Goal: Information Seeking & Learning: Learn about a topic

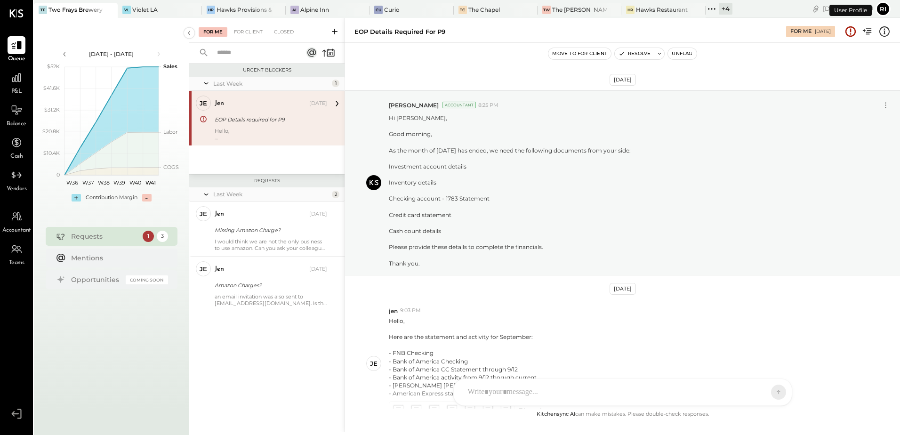
scroll to position [89, 0]
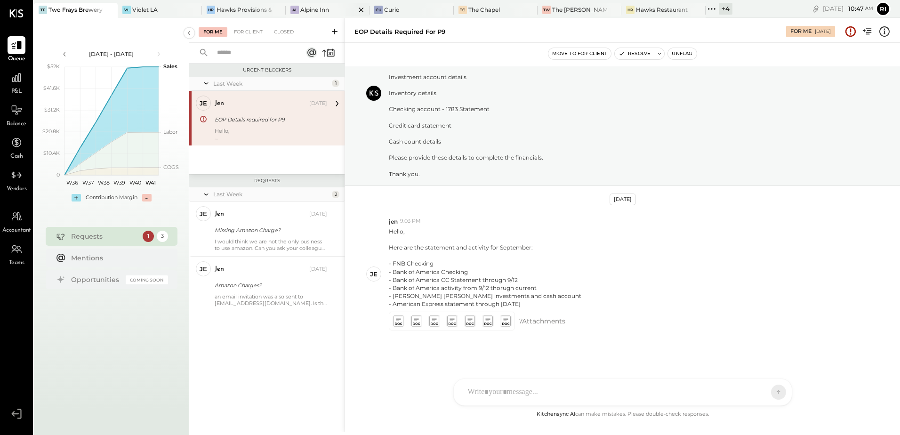
click at [300, 10] on div "Alpine Inn" at bounding box center [314, 10] width 29 height 8
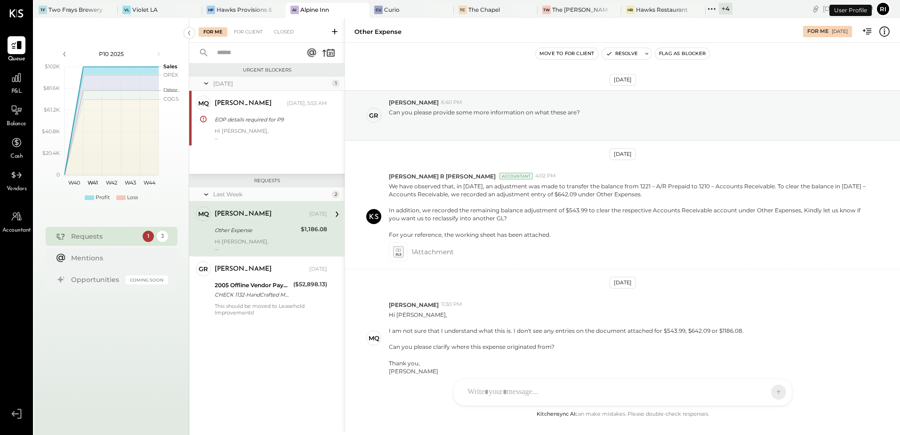
scroll to position [45, 0]
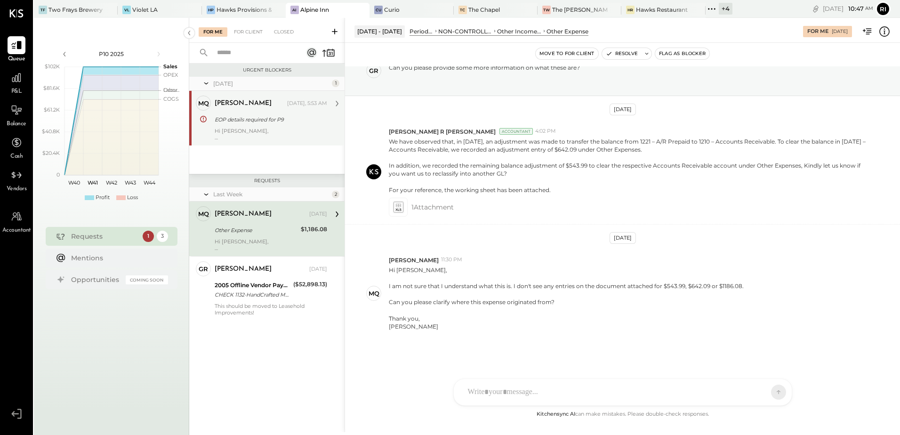
click at [271, 118] on div "EOP details required for P9" at bounding box center [270, 119] width 110 height 9
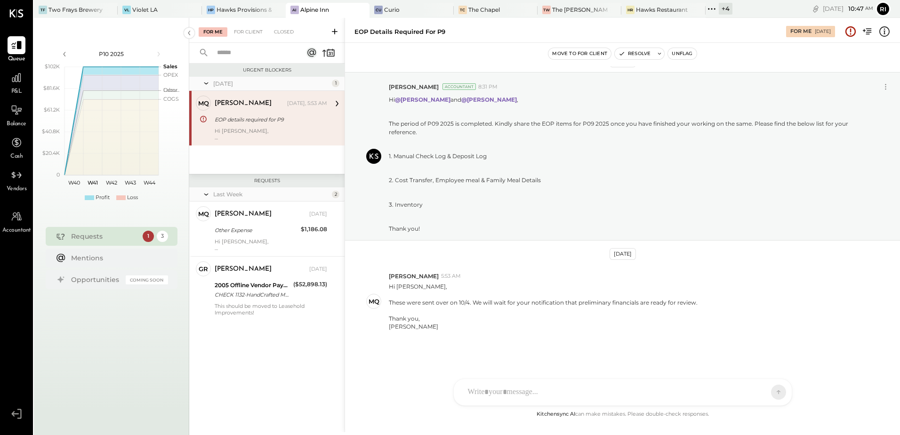
scroll to position [18, 0]
click at [683, 51] on button "Unflag" at bounding box center [682, 53] width 28 height 11
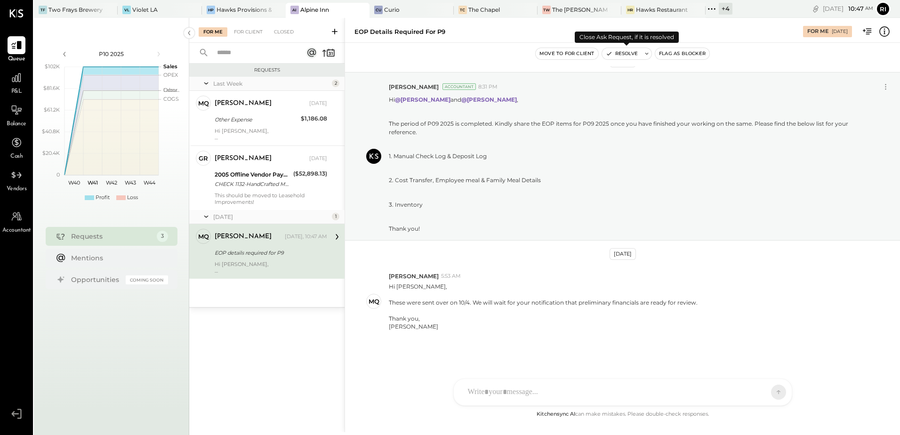
click at [629, 56] on button "Resolve" at bounding box center [622, 53] width 40 height 11
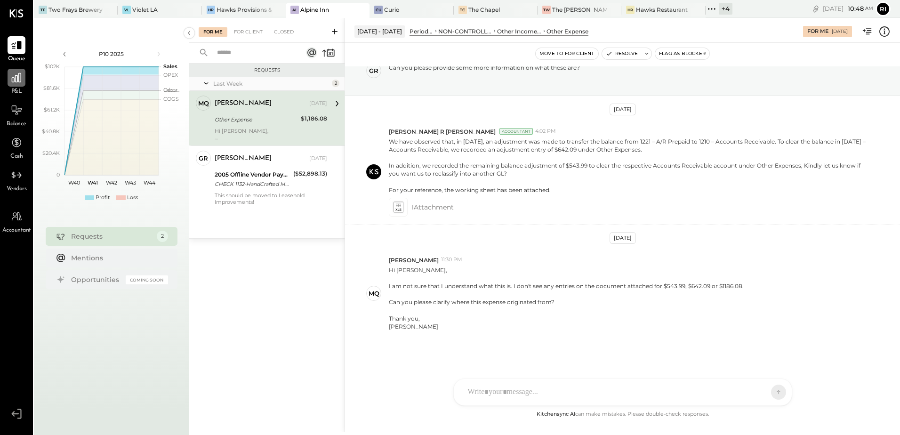
click at [12, 81] on icon at bounding box center [16, 77] width 9 height 9
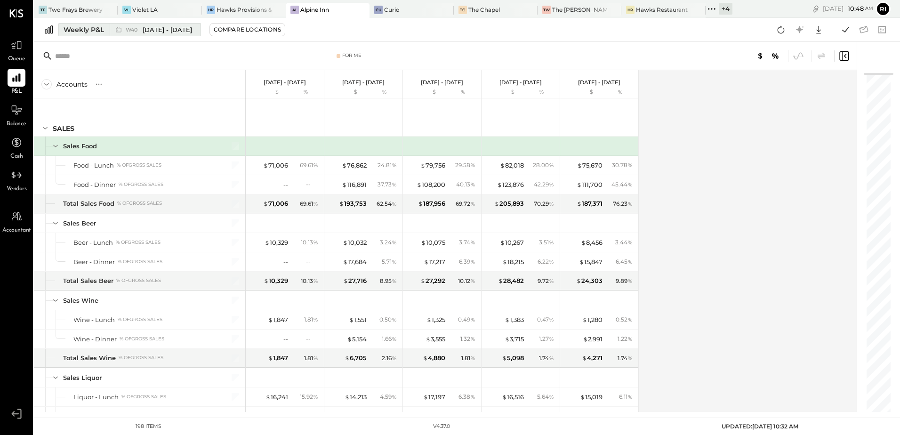
click at [69, 32] on div "Weekly P&L" at bounding box center [84, 29] width 40 height 9
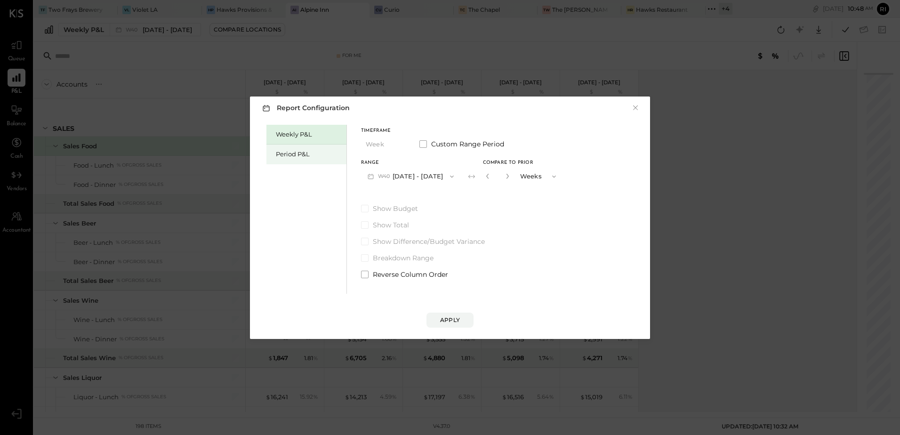
click at [309, 157] on div "Period P&L" at bounding box center [309, 154] width 66 height 9
click at [414, 176] on button "P10 [DATE] - [DATE]" at bounding box center [409, 176] width 97 height 17
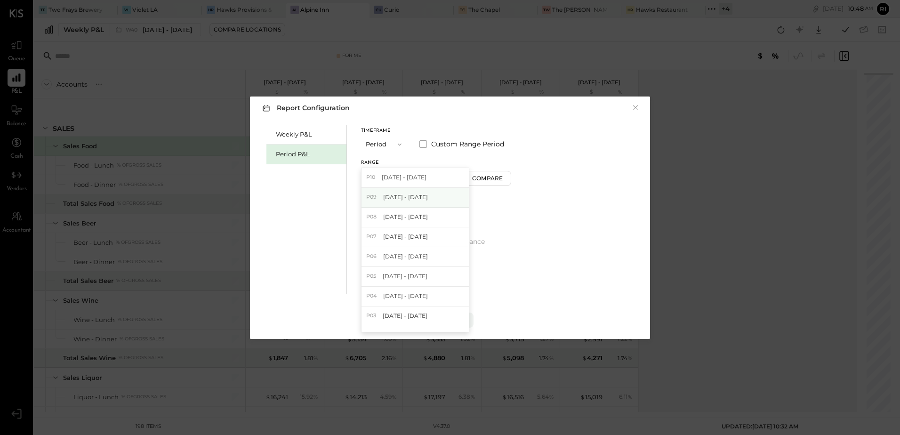
click at [420, 204] on div "P09 [DATE] - [DATE]" at bounding box center [415, 198] width 107 height 20
click at [456, 321] on div "Apply" at bounding box center [450, 320] width 20 height 8
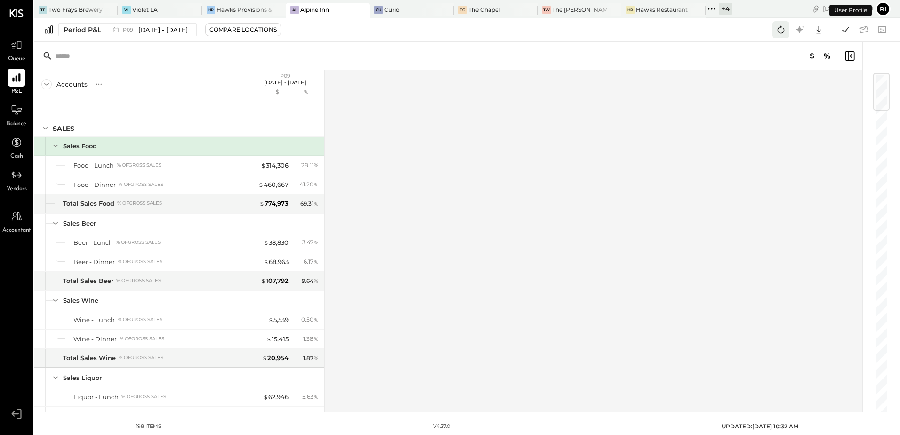
click at [783, 32] on icon at bounding box center [781, 30] width 12 height 12
click at [849, 31] on icon at bounding box center [846, 30] width 12 height 12
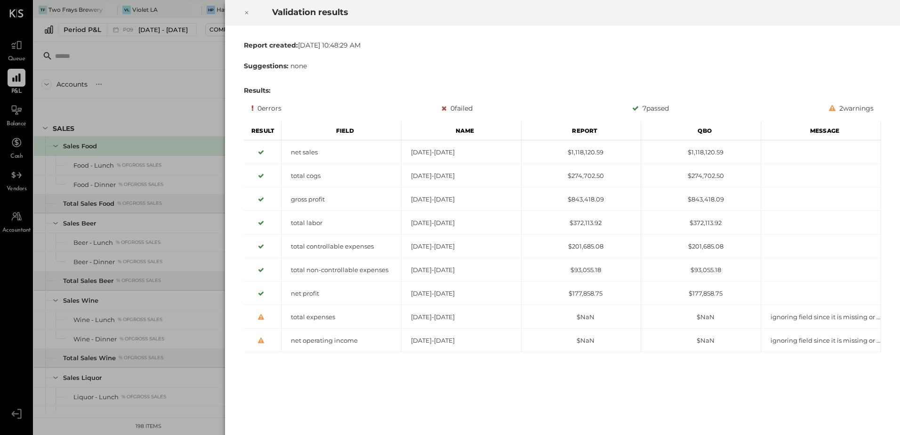
click at [246, 15] on icon at bounding box center [247, 12] width 6 height 11
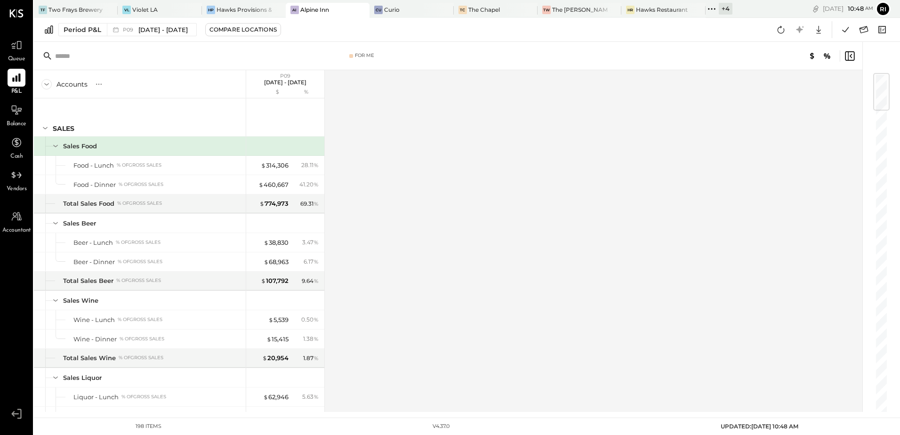
click at [453, 195] on div "Accounts S % GL P09 [DATE] - [DATE] $ % SALES Sales Food Food - Lunch % of GROS…" at bounding box center [449, 241] width 830 height 342
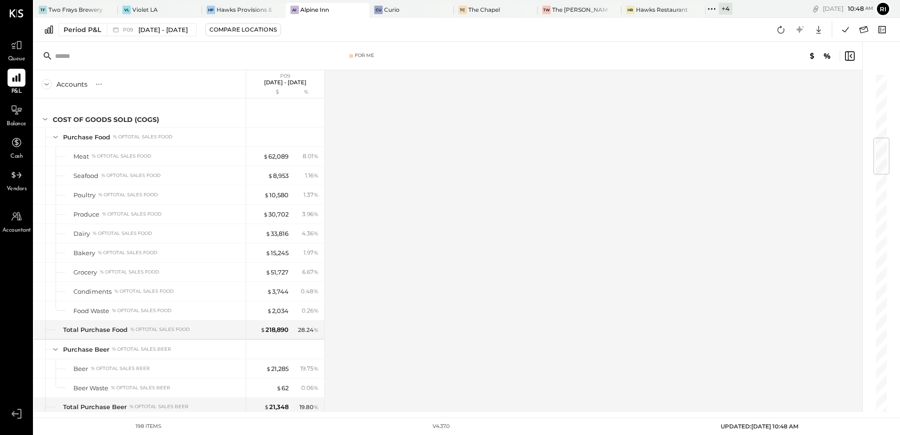
scroll to position [538, 0]
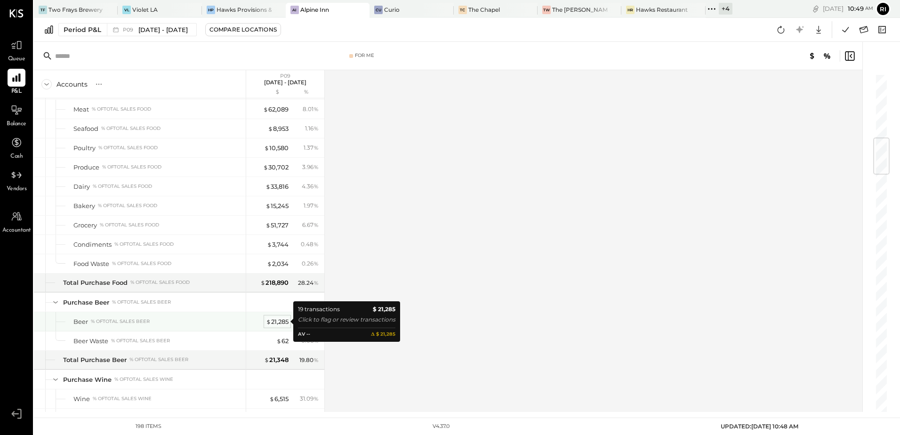
click at [278, 323] on div "$ 21,285" at bounding box center [277, 321] width 23 height 9
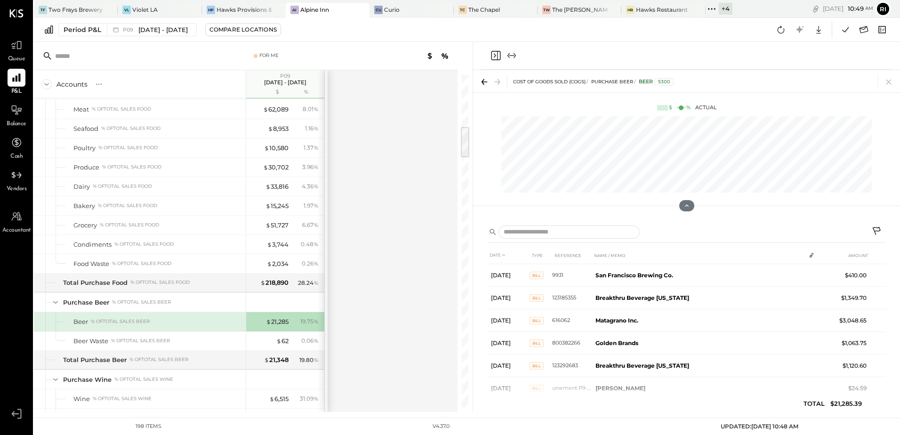
click at [875, 231] on icon at bounding box center [877, 231] width 8 height 8
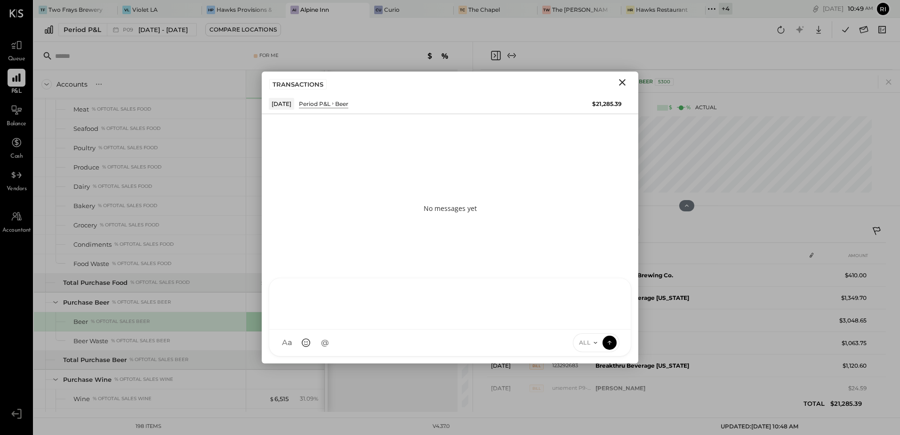
click at [364, 353] on div "NS [PERSON_NAME] B [PERSON_NAME] D [PERSON_NAME] CR [PERSON_NAME] R [PERSON_NAM…" at bounding box center [450, 317] width 363 height 79
paste div
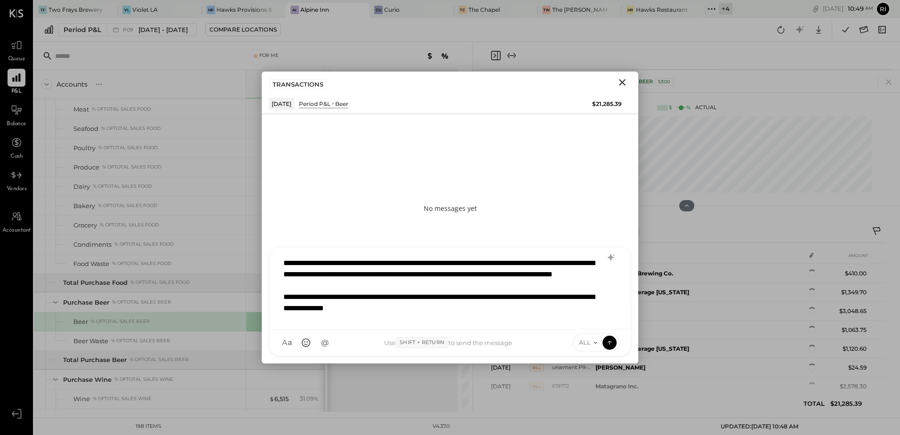
click at [282, 260] on div "**********" at bounding box center [450, 288] width 342 height 71
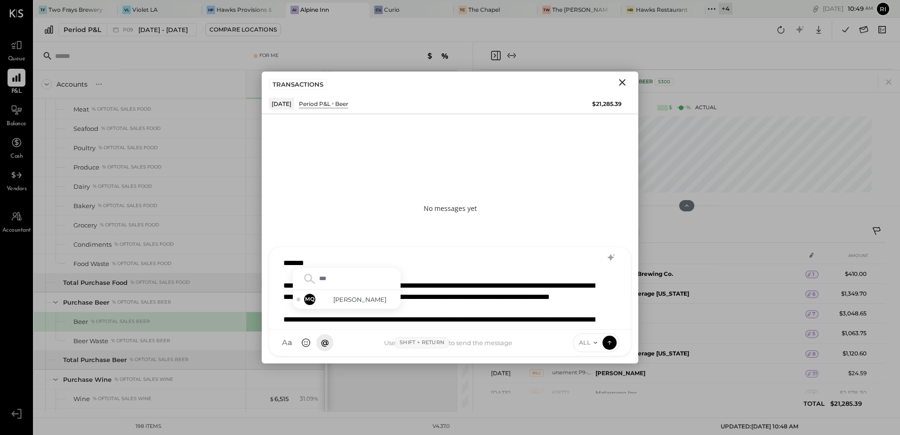
type input "****"
click at [308, 293] on div "MQ [PERSON_NAME]" at bounding box center [347, 299] width 108 height 19
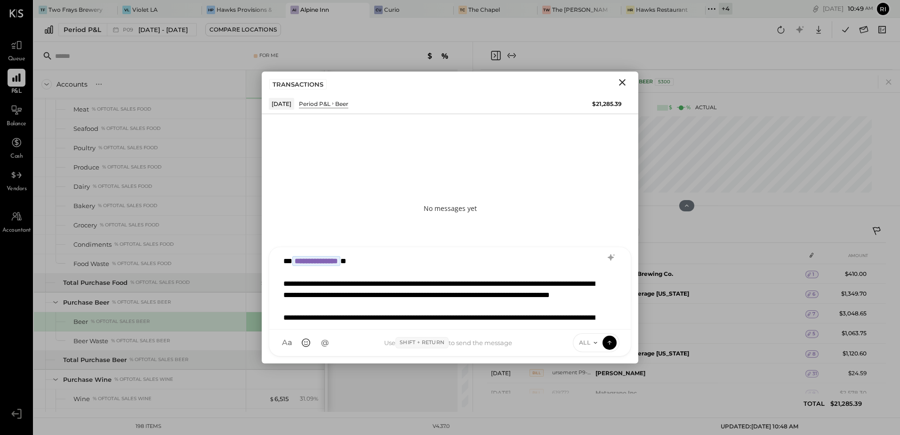
click at [472, 302] on div "**********" at bounding box center [450, 286] width 342 height 71
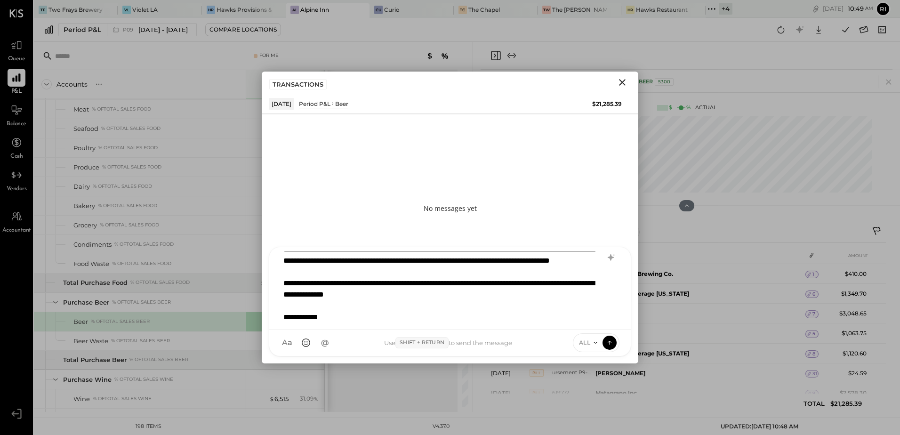
scroll to position [46, 0]
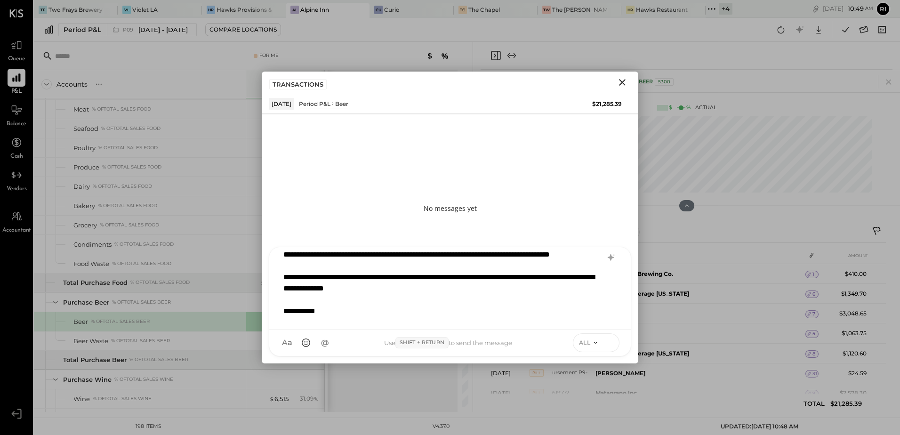
click at [607, 338] on icon at bounding box center [610, 342] width 8 height 9
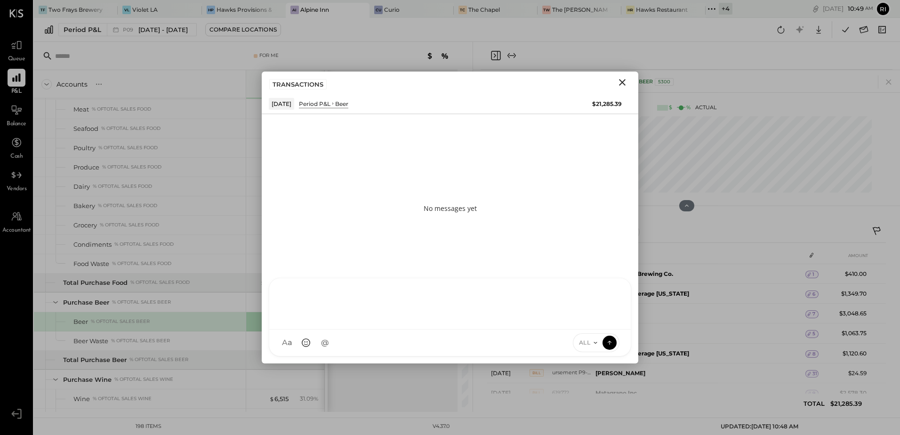
scroll to position [0, 0]
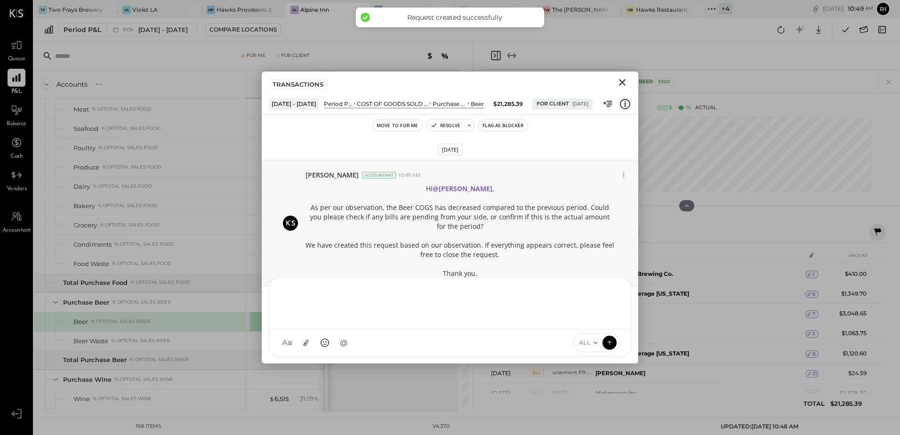
click at [521, 122] on button "Flag as Blocker" at bounding box center [503, 125] width 48 height 11
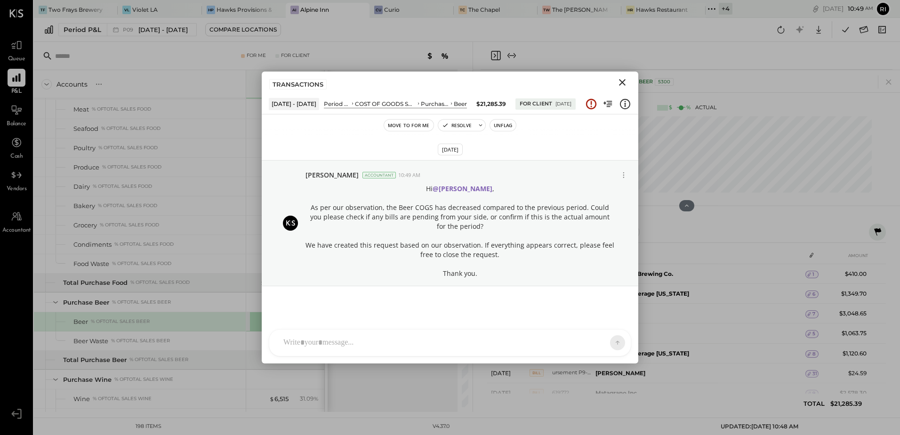
click at [622, 81] on icon "Close" at bounding box center [622, 82] width 7 height 7
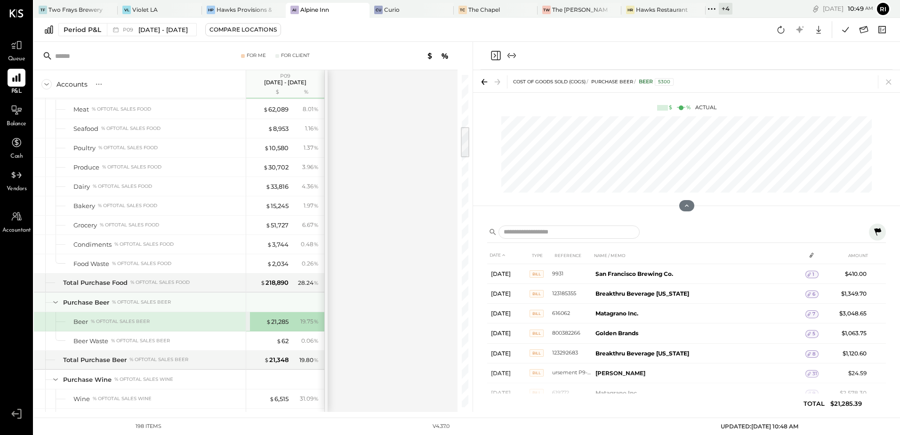
scroll to position [632, 0]
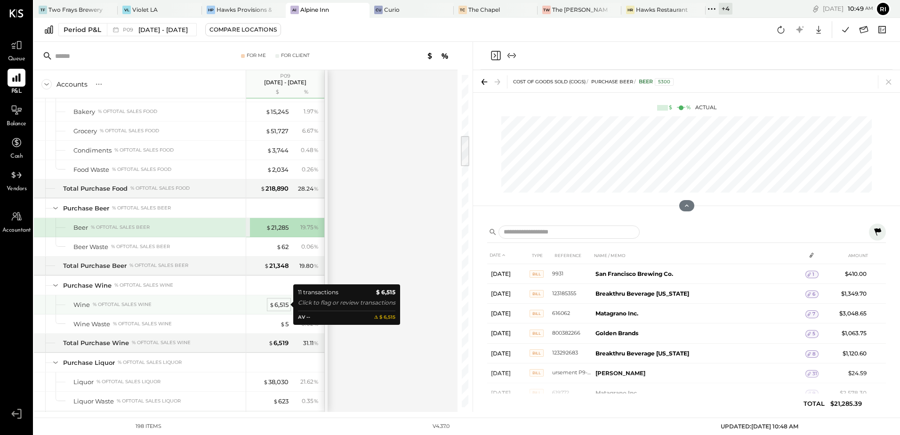
click at [279, 307] on div "$ 6,515" at bounding box center [278, 304] width 19 height 9
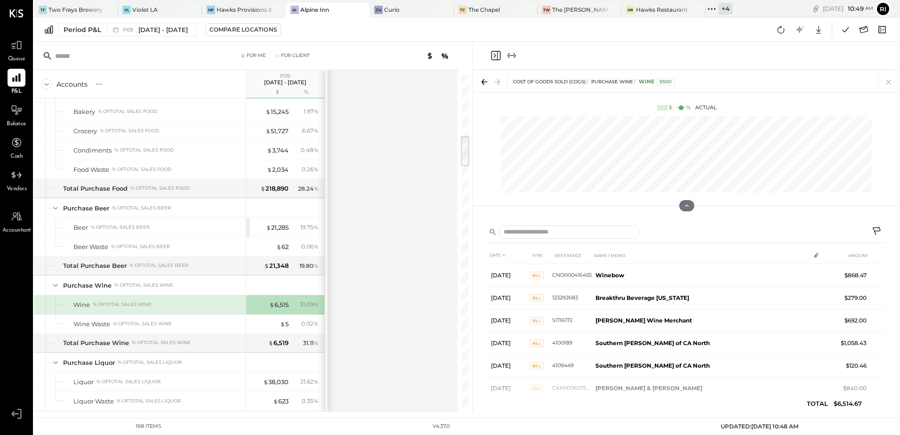
click at [878, 232] on icon at bounding box center [877, 231] width 11 height 11
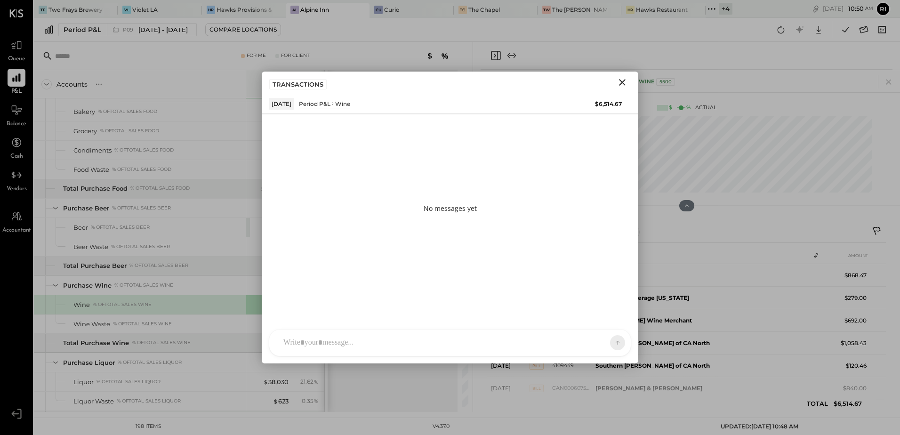
click at [342, 333] on div at bounding box center [442, 342] width 326 height 21
paste div
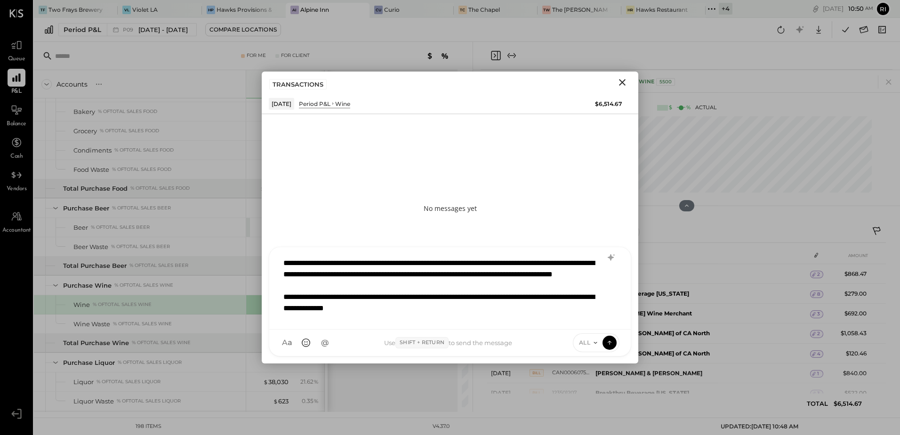
click at [282, 262] on div "**********" at bounding box center [450, 288] width 342 height 71
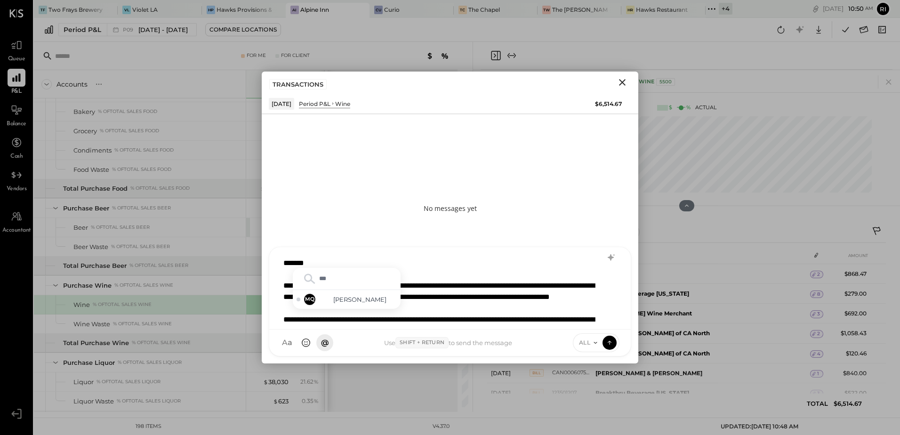
type input "****"
click at [345, 306] on div "MQ [PERSON_NAME]" at bounding box center [347, 299] width 108 height 19
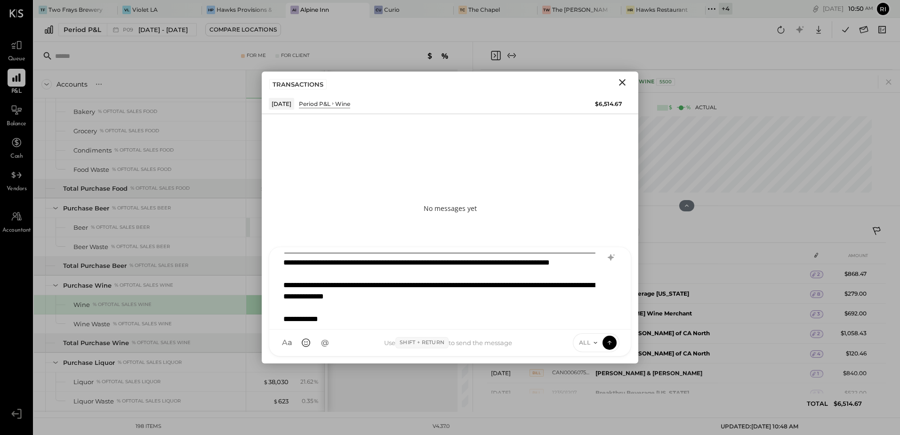
scroll to position [46, 0]
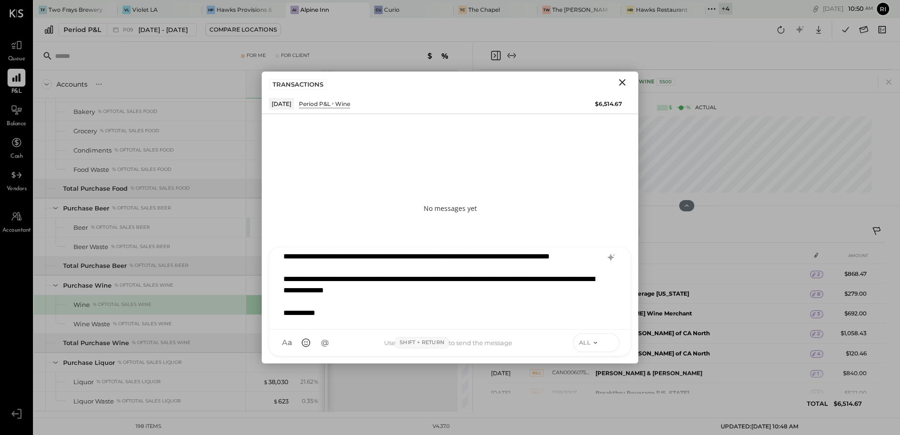
click at [608, 342] on icon at bounding box center [610, 342] width 8 height 9
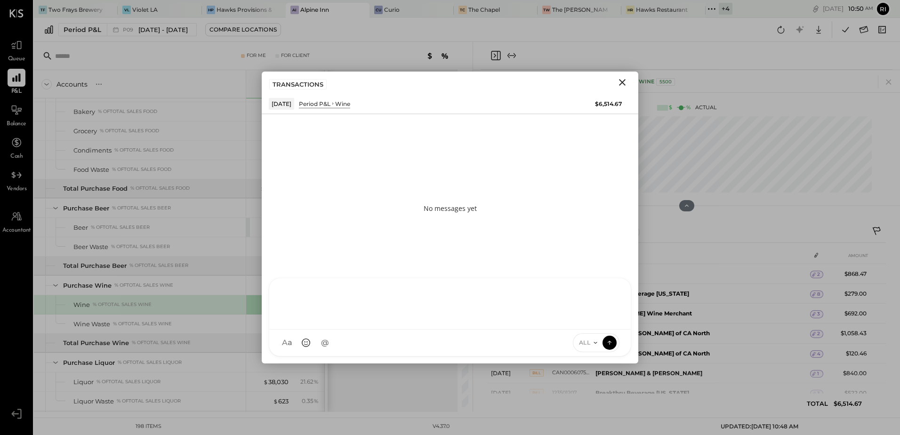
scroll to position [0, 0]
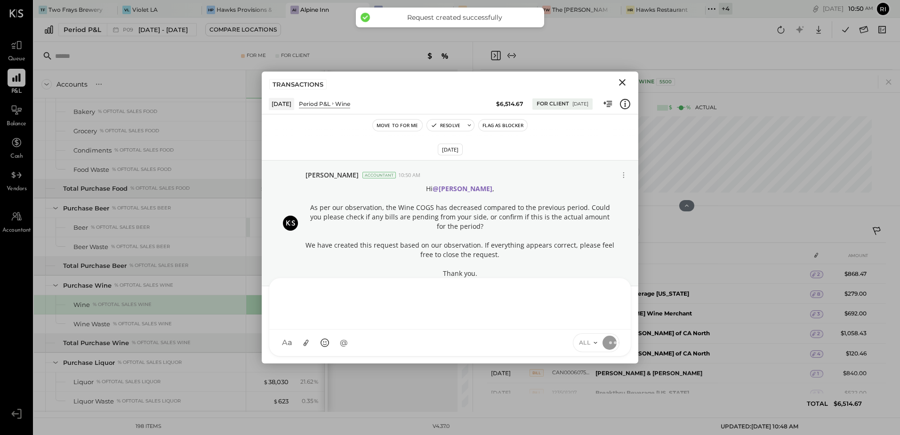
click at [490, 129] on button "Flag as Blocker" at bounding box center [503, 125] width 48 height 11
click at [625, 80] on icon "Close" at bounding box center [622, 82] width 7 height 7
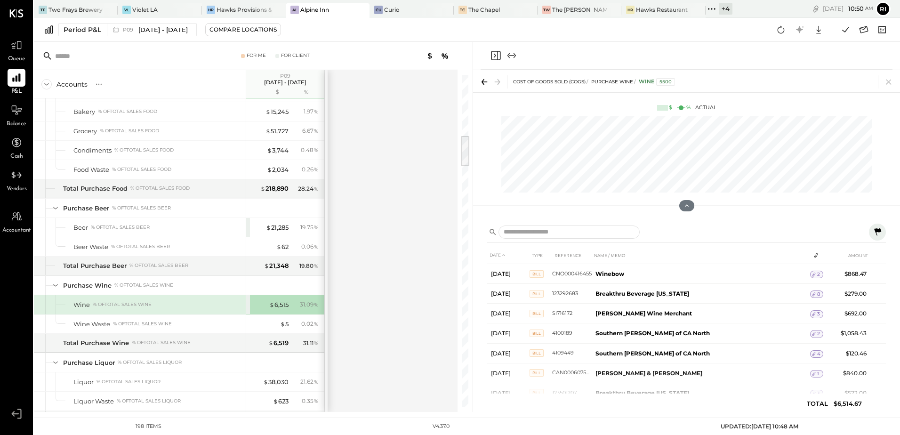
click at [339, 224] on div "Accounts S % GL P09 [DATE] - [DATE] $ % SALES Sales Food Food - Lunch % of GROS…" at bounding box center [246, 241] width 425 height 342
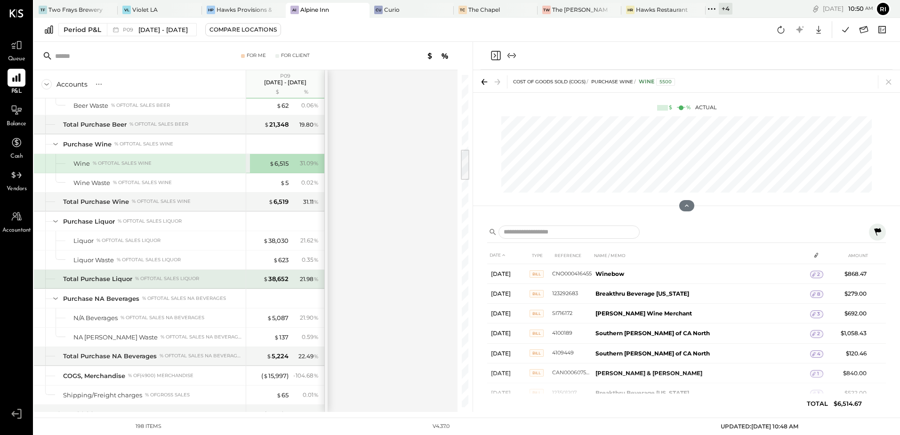
scroll to position [868, 0]
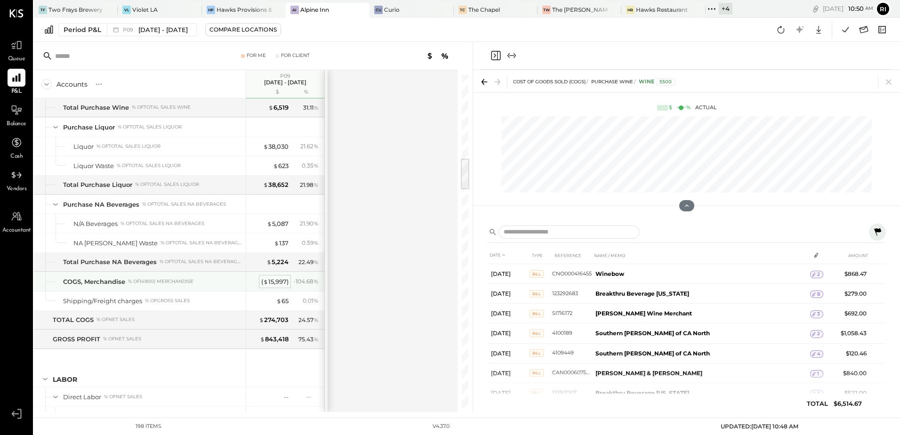
click at [276, 280] on div "( $ 15,997 )" at bounding box center [274, 281] width 27 height 9
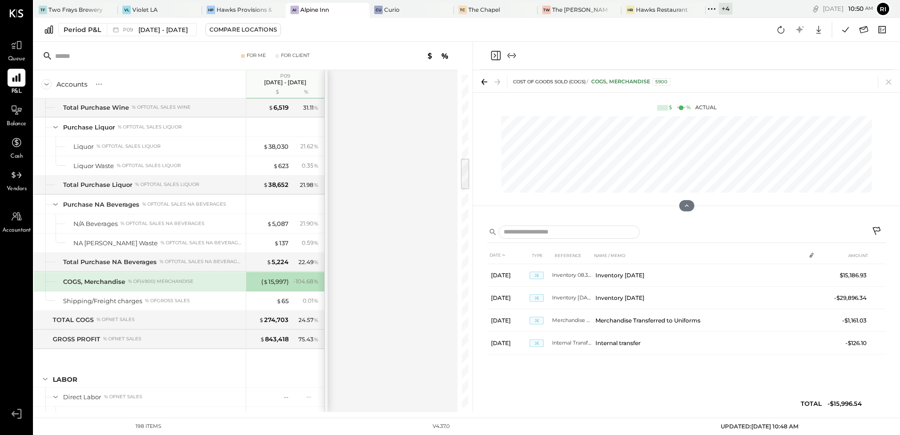
click at [877, 228] on icon at bounding box center [877, 231] width 8 height 8
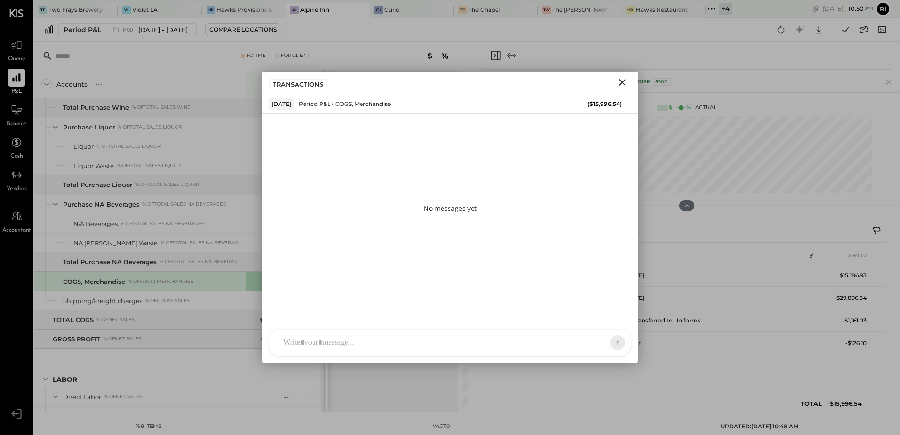
click at [364, 331] on div at bounding box center [450, 343] width 362 height 26
click at [361, 344] on div at bounding box center [442, 342] width 326 height 21
paste div
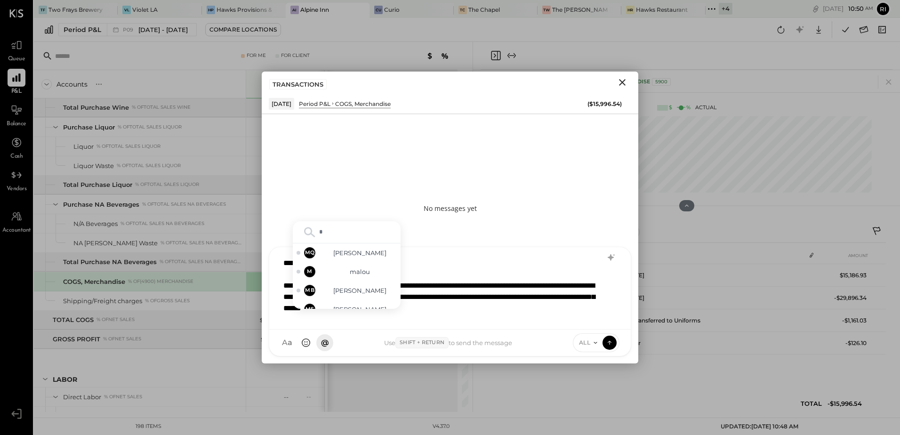
type input "**"
click at [357, 281] on span "[PERSON_NAME]" at bounding box center [360, 280] width 74 height 9
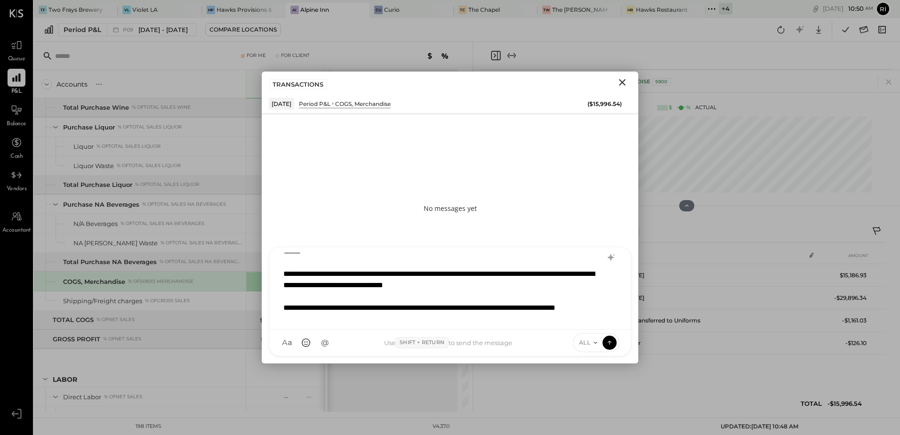
scroll to position [80, 0]
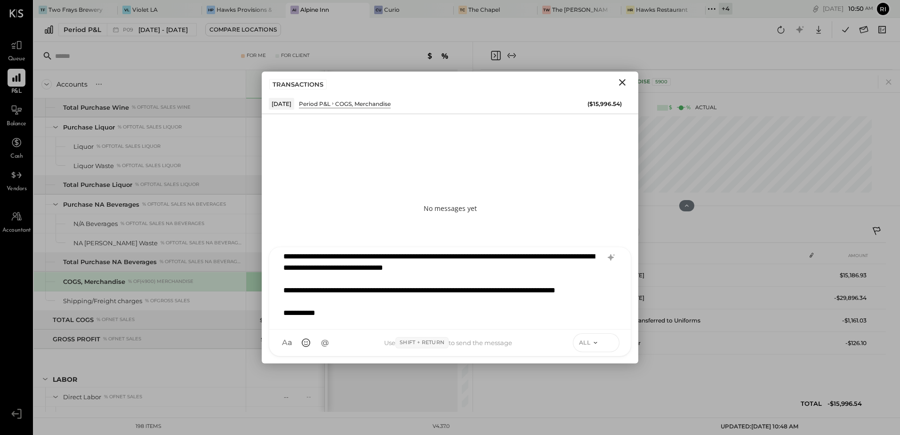
click at [610, 346] on icon at bounding box center [610, 342] width 8 height 9
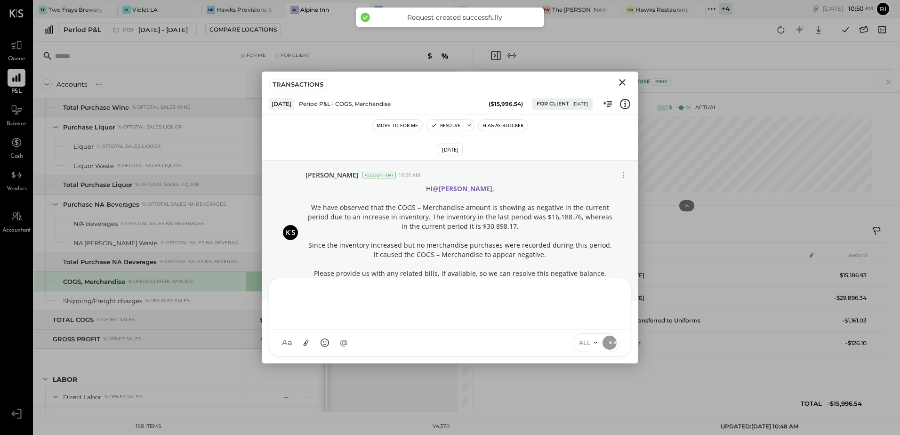
scroll to position [4, 0]
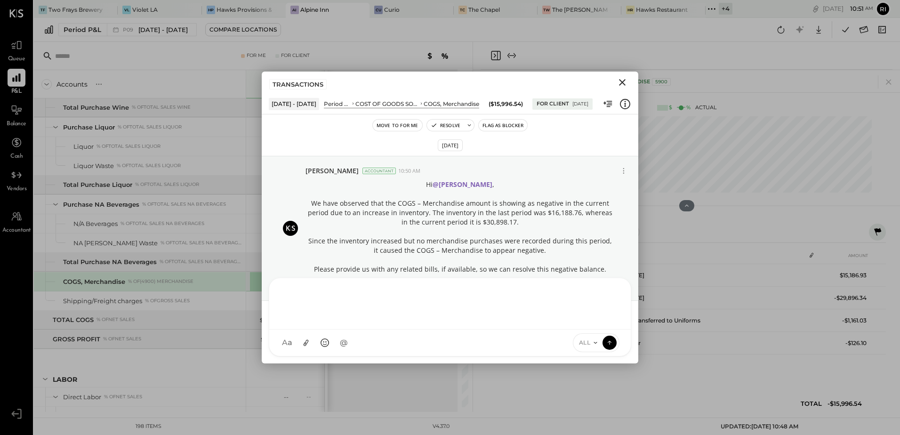
click at [622, 86] on icon "Close" at bounding box center [622, 82] width 11 height 11
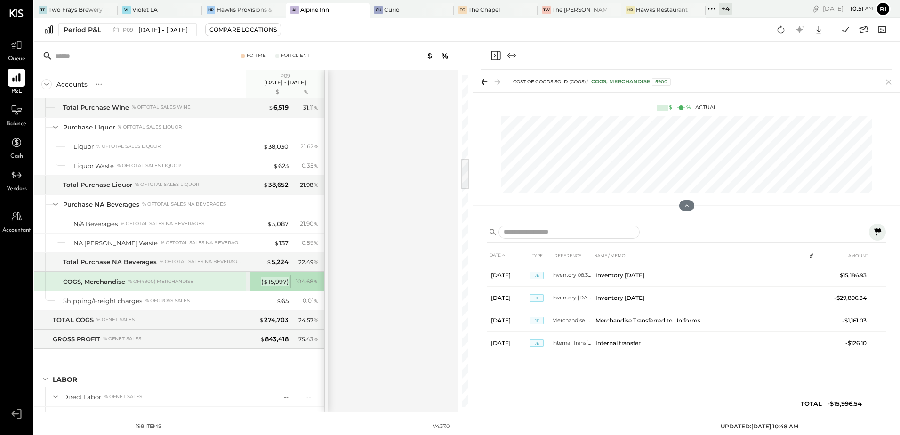
click at [273, 284] on div "( $ 15,997 )" at bounding box center [274, 281] width 27 height 9
click at [880, 228] on icon at bounding box center [877, 232] width 7 height 8
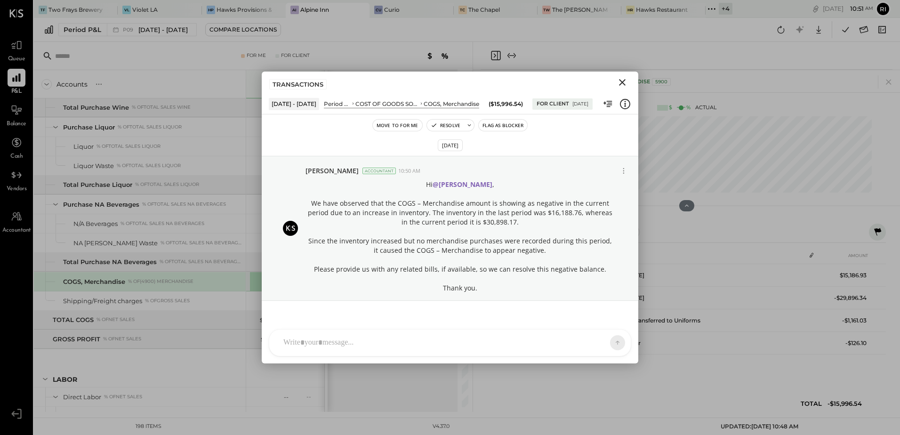
click at [514, 126] on button "Flag as Blocker" at bounding box center [503, 125] width 48 height 11
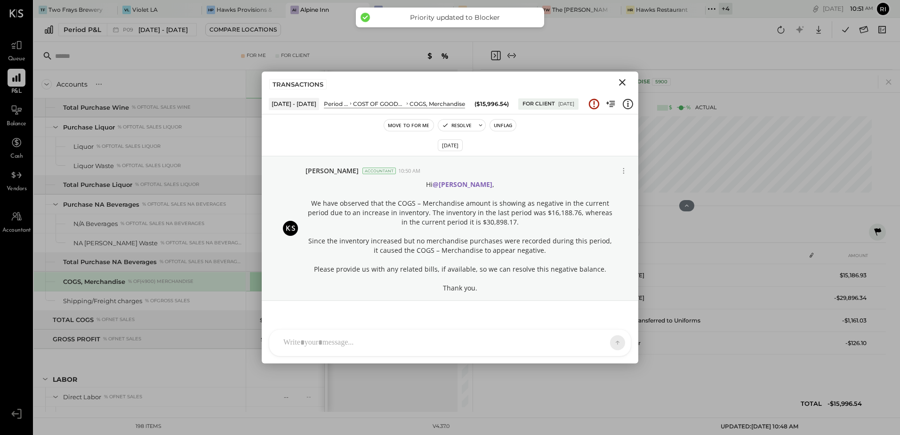
click at [620, 89] on div "TRANSACTIONS" at bounding box center [450, 83] width 377 height 22
click at [622, 86] on icon "Close" at bounding box center [622, 82] width 11 height 11
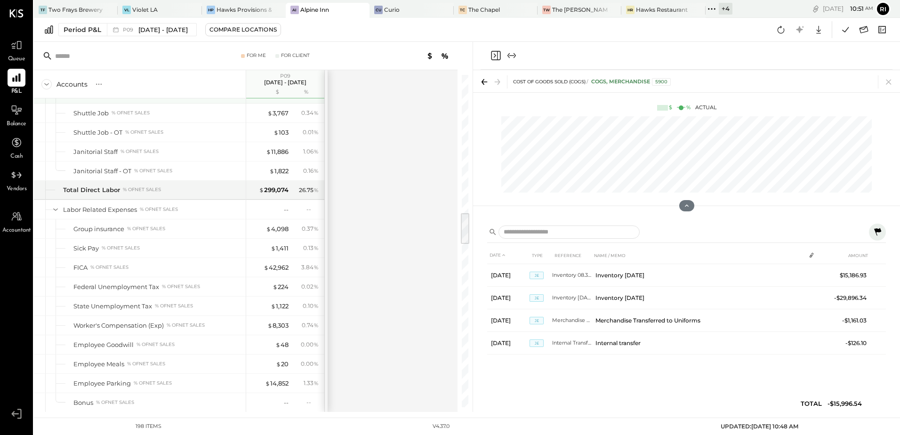
scroll to position [1527, 0]
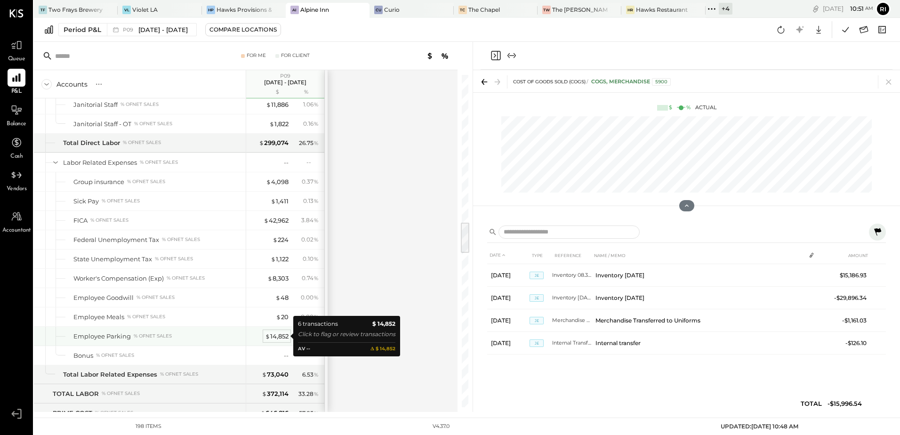
click at [281, 333] on div "$ 14,852" at bounding box center [277, 336] width 24 height 9
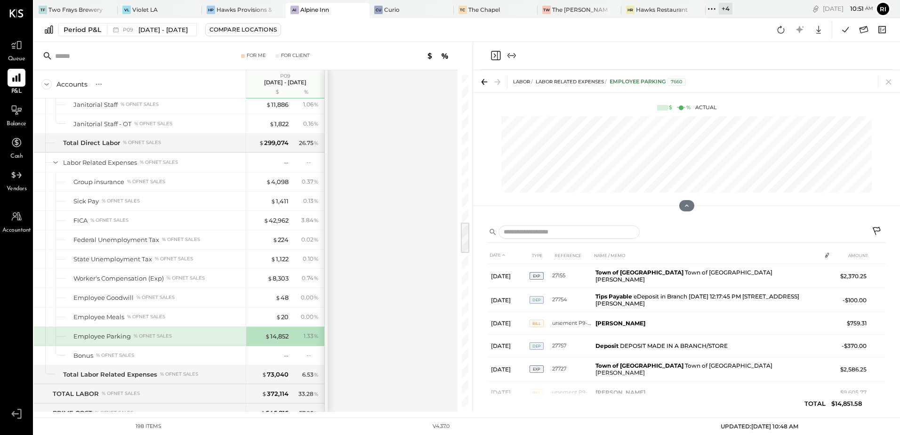
click at [877, 228] on icon at bounding box center [877, 231] width 8 height 8
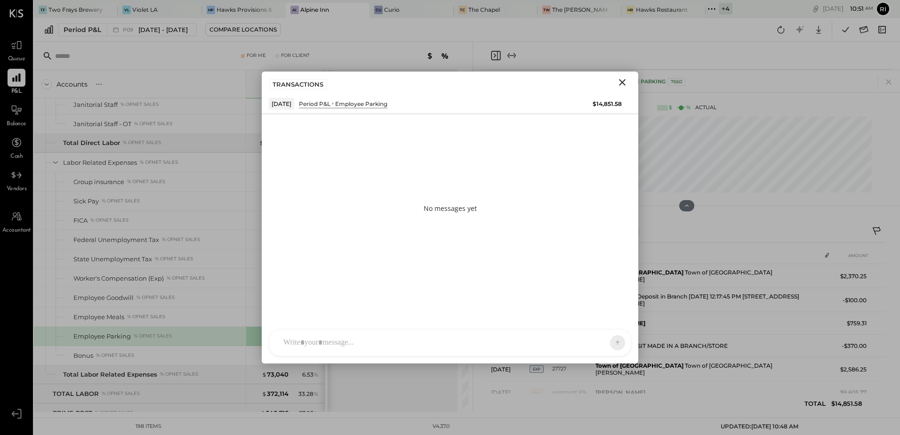
click at [357, 339] on div at bounding box center [442, 342] width 326 height 21
paste div
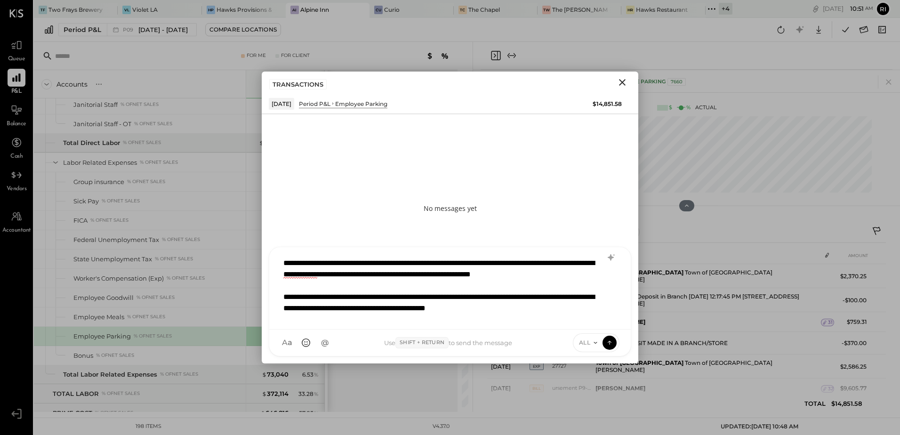
click at [358, 322] on div "**********" at bounding box center [450, 288] width 342 height 71
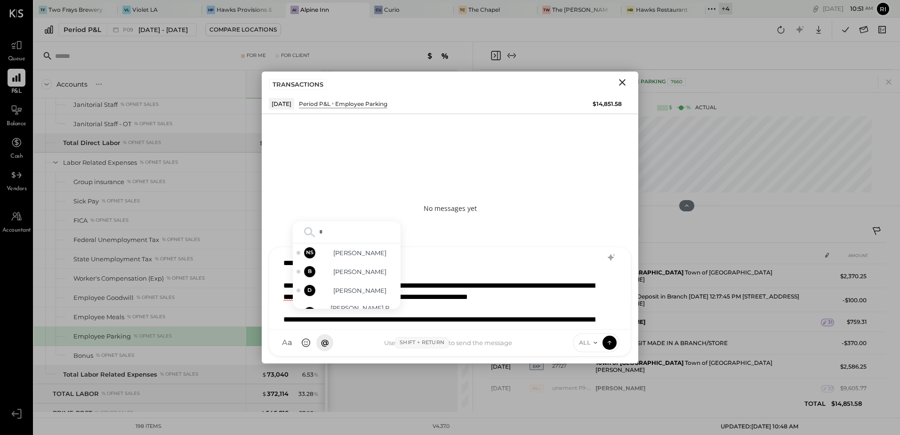
type input "**"
click at [361, 283] on span "[PERSON_NAME]" at bounding box center [360, 280] width 74 height 9
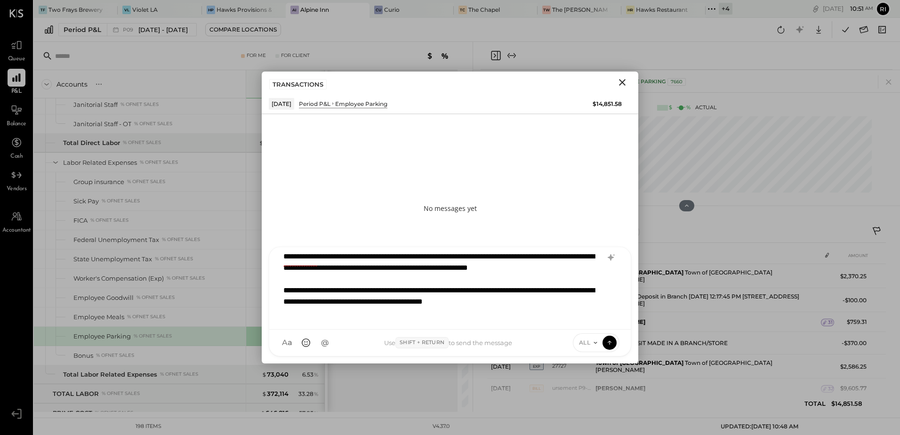
scroll to position [46, 0]
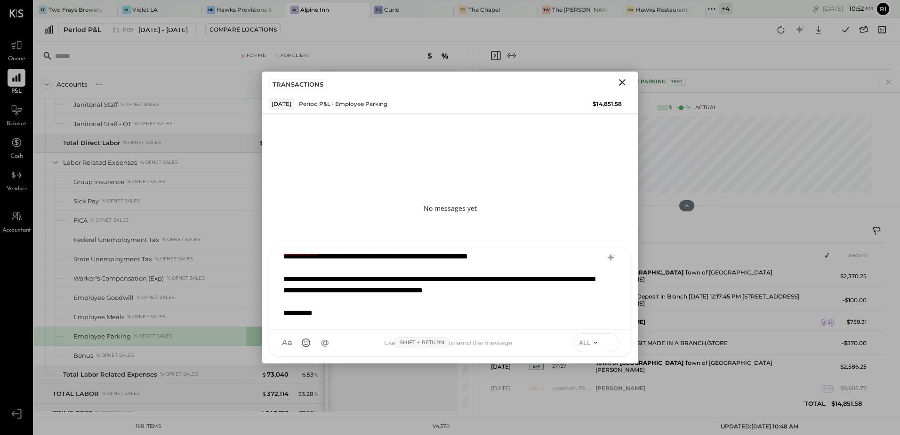
click at [611, 347] on button at bounding box center [610, 342] width 14 height 14
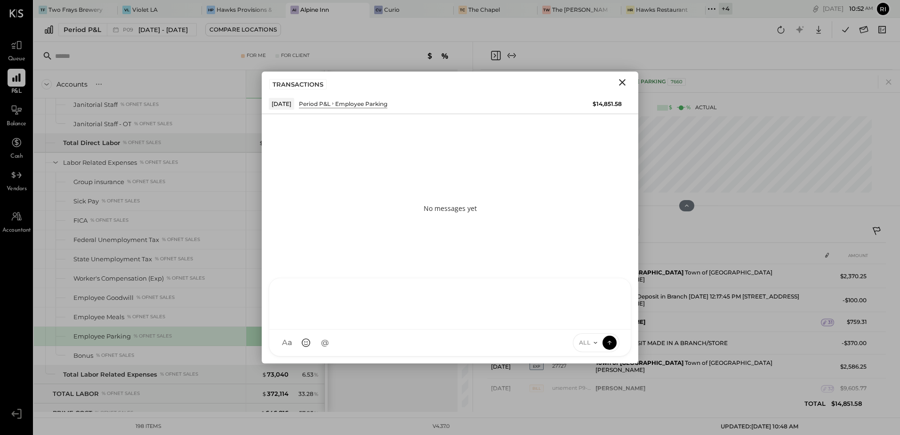
scroll to position [0, 0]
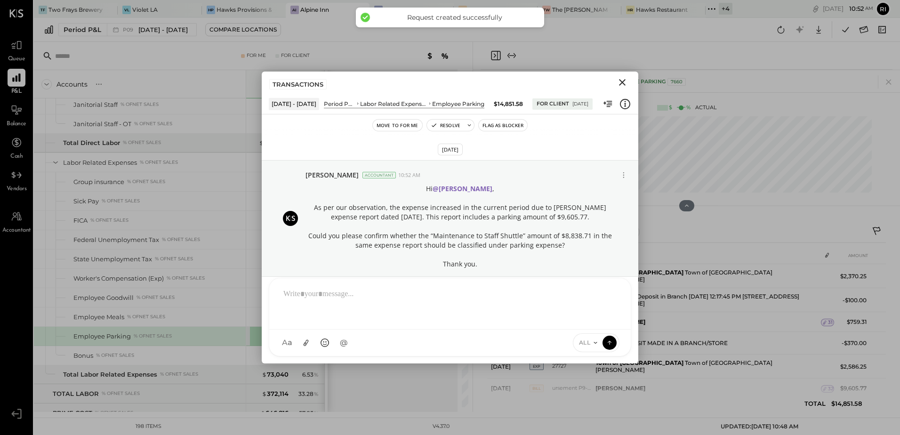
click at [506, 126] on button "Flag as Blocker" at bounding box center [503, 125] width 48 height 11
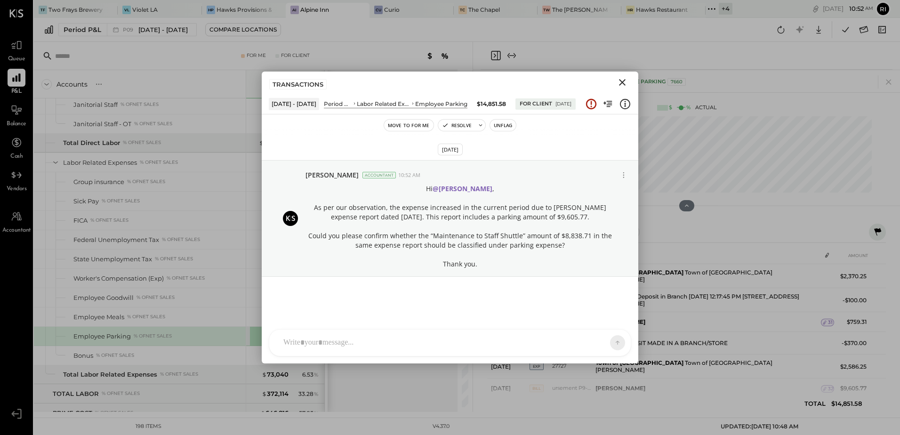
click at [623, 81] on icon "Close" at bounding box center [622, 82] width 11 height 11
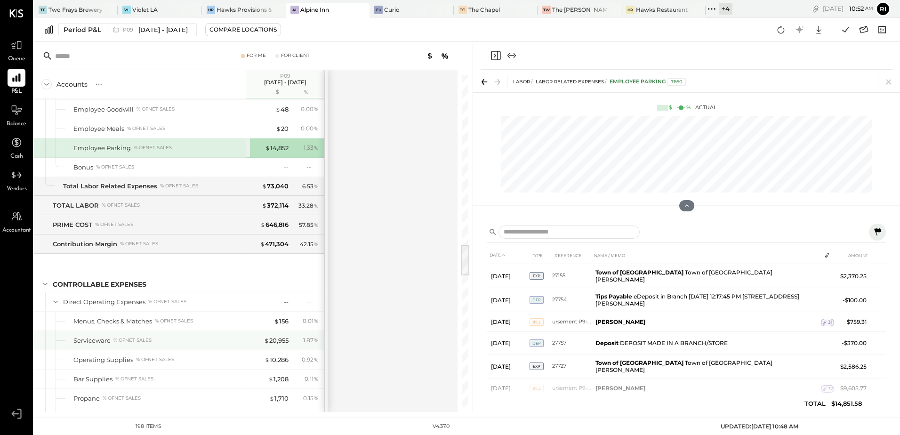
scroll to position [1762, 0]
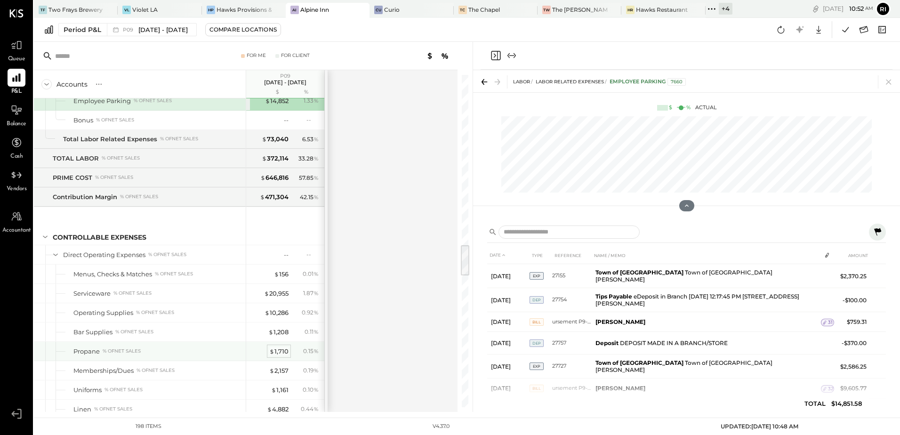
click at [274, 352] on span "$" at bounding box center [271, 351] width 5 height 8
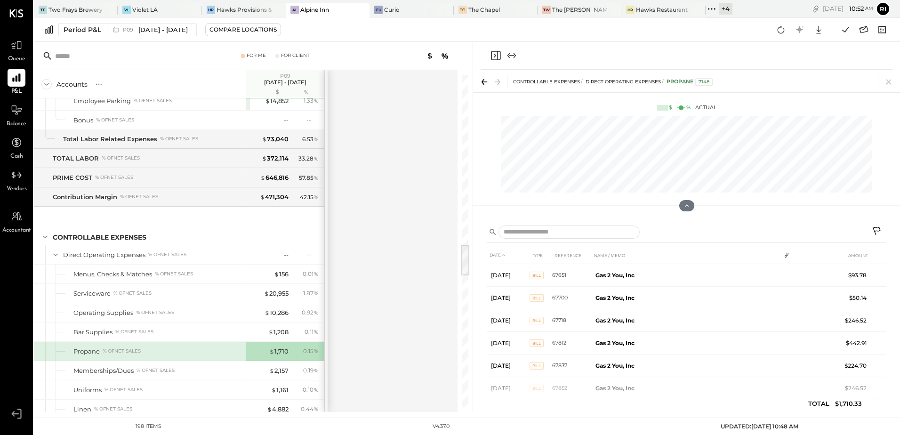
click at [874, 231] on icon at bounding box center [877, 231] width 11 height 11
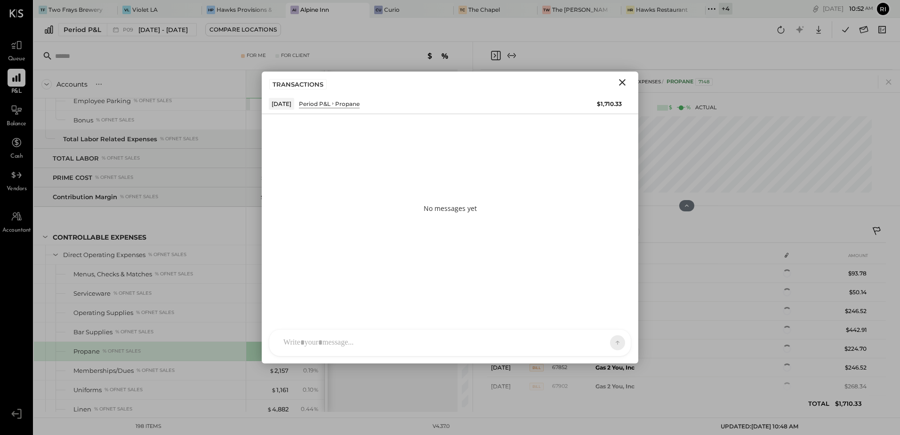
click at [340, 344] on div at bounding box center [450, 343] width 362 height 26
paste div
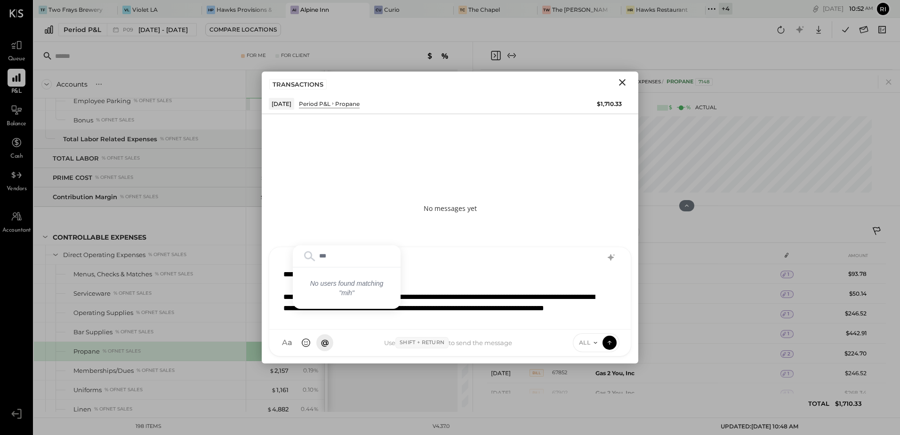
type input "**"
click at [353, 288] on div "MQ [PERSON_NAME]" at bounding box center [347, 280] width 108 height 19
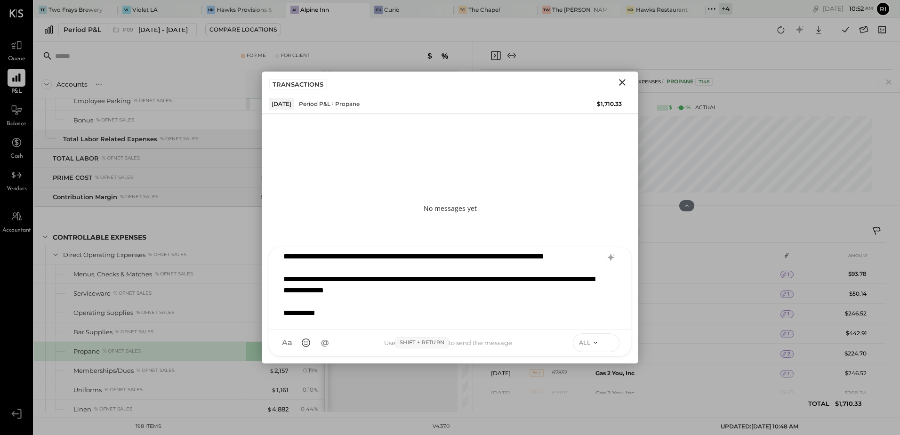
click at [610, 345] on icon at bounding box center [610, 342] width 8 height 9
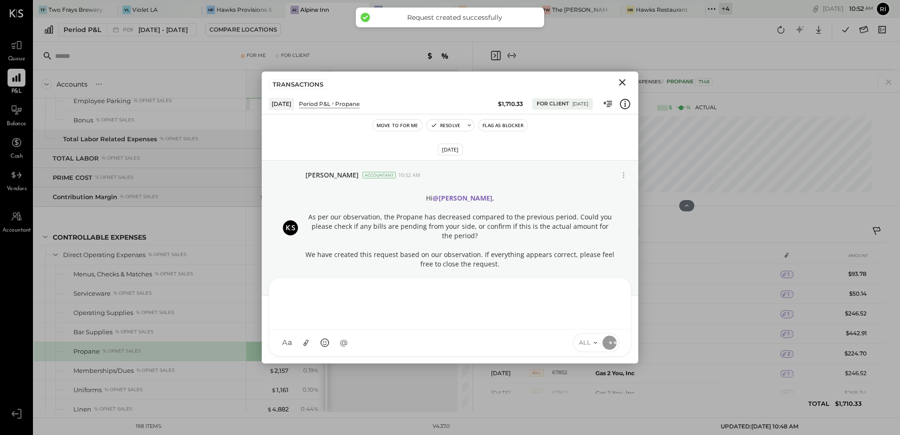
click at [510, 130] on button "Flag as Blocker" at bounding box center [503, 125] width 48 height 11
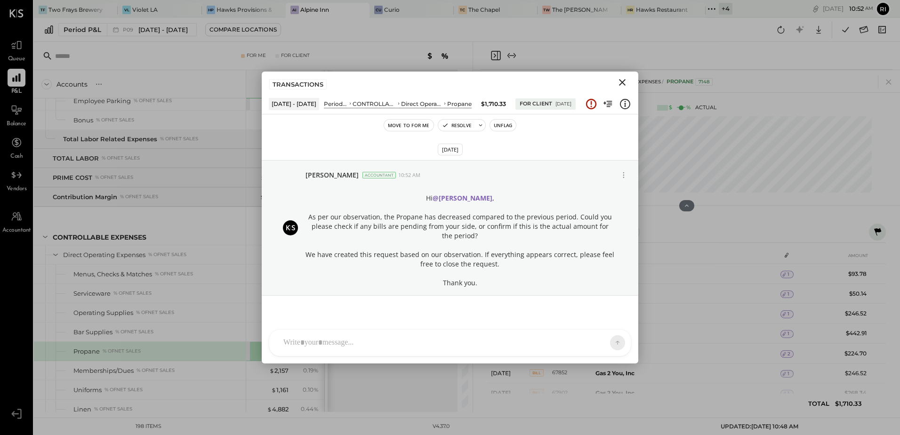
click at [627, 81] on icon "Close" at bounding box center [622, 82] width 11 height 11
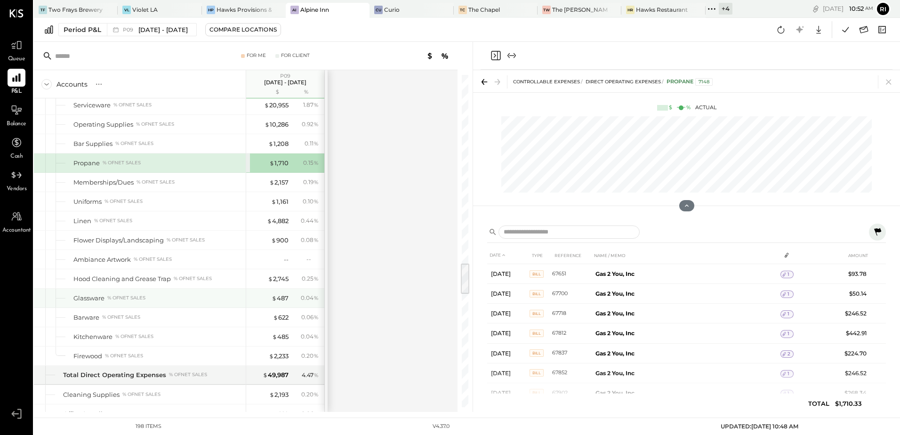
scroll to position [1998, 0]
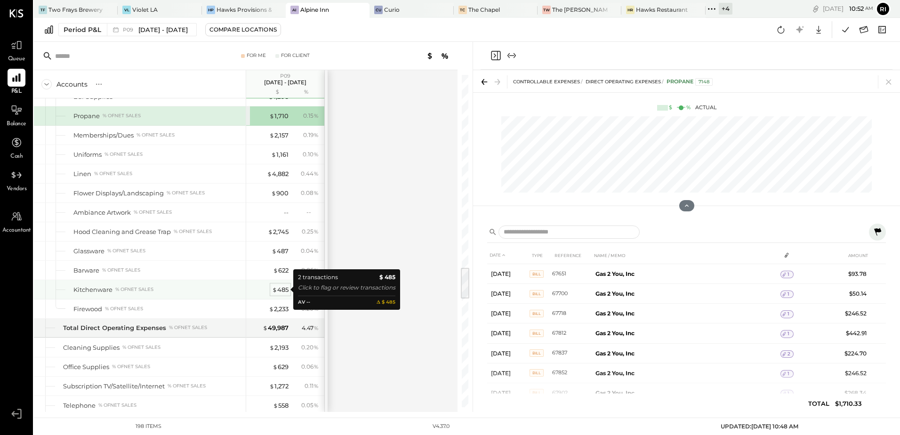
click at [282, 289] on div "$ 485" at bounding box center [280, 289] width 16 height 9
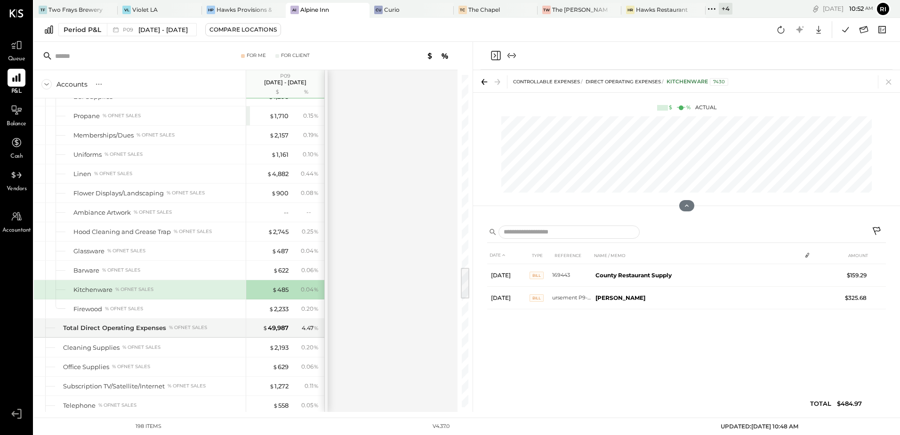
click at [875, 231] on icon at bounding box center [877, 231] width 8 height 8
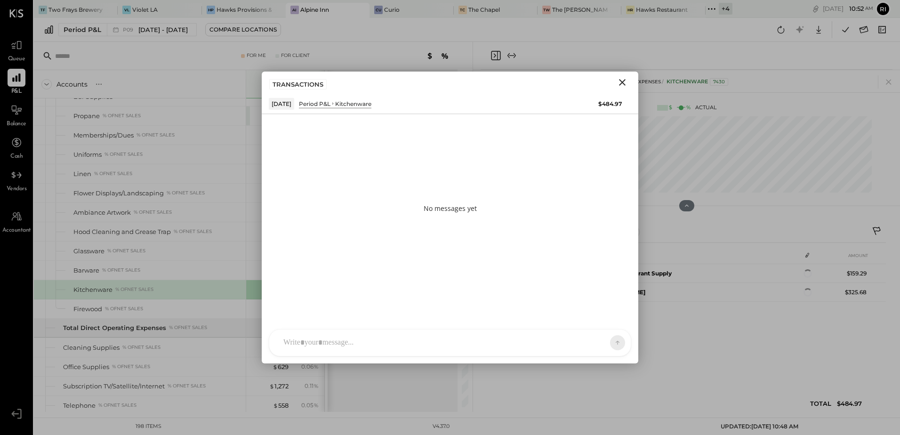
click at [377, 346] on div at bounding box center [450, 343] width 362 height 26
paste div
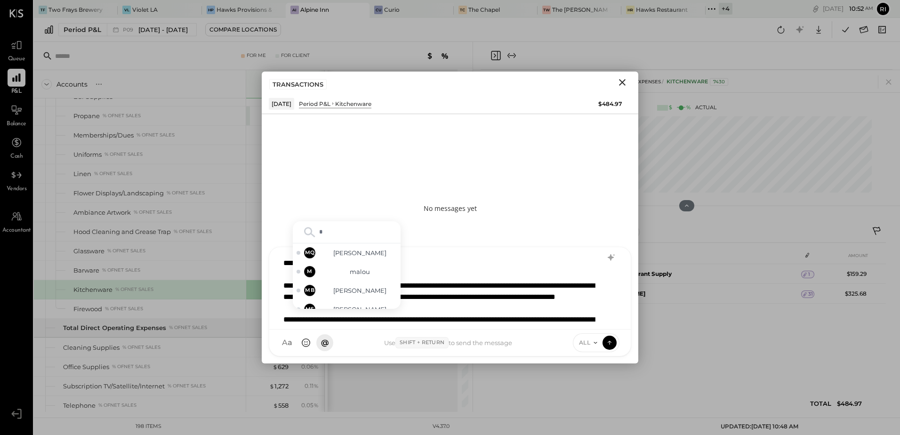
type input "**"
click at [357, 283] on span "[PERSON_NAME]" at bounding box center [360, 280] width 74 height 9
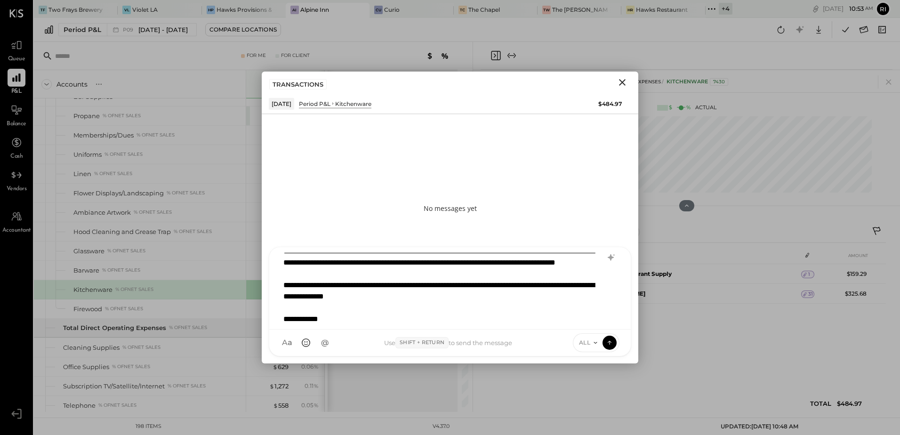
scroll to position [46, 0]
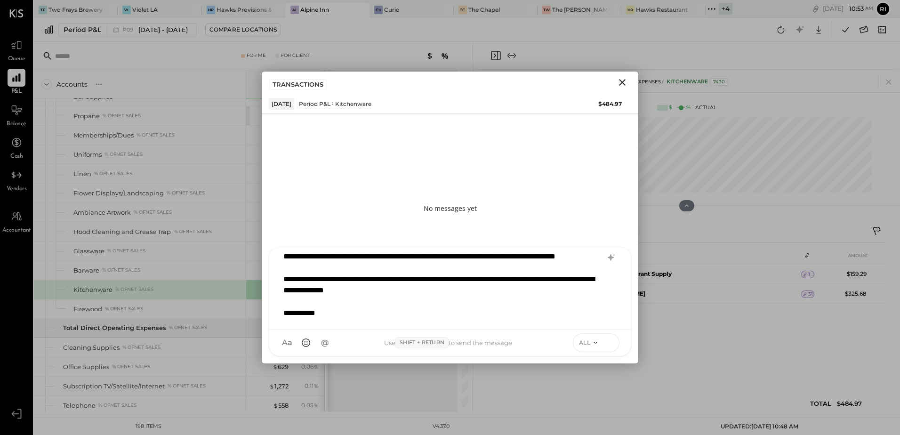
click at [606, 343] on icon at bounding box center [610, 342] width 8 height 9
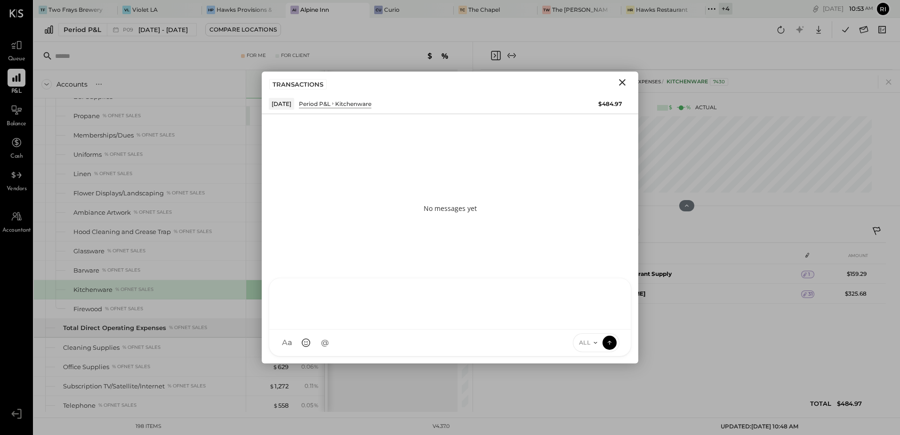
scroll to position [0, 0]
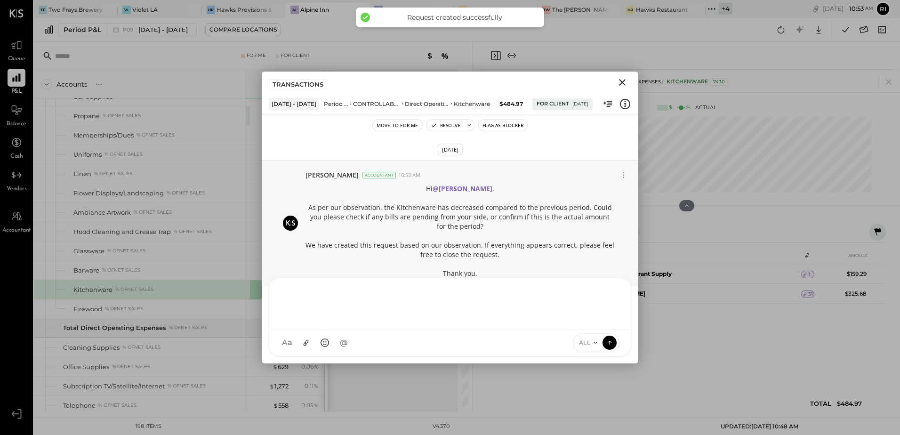
click at [500, 122] on button "Flag as Blocker" at bounding box center [503, 125] width 48 height 11
click at [625, 85] on icon "Close" at bounding box center [622, 82] width 7 height 7
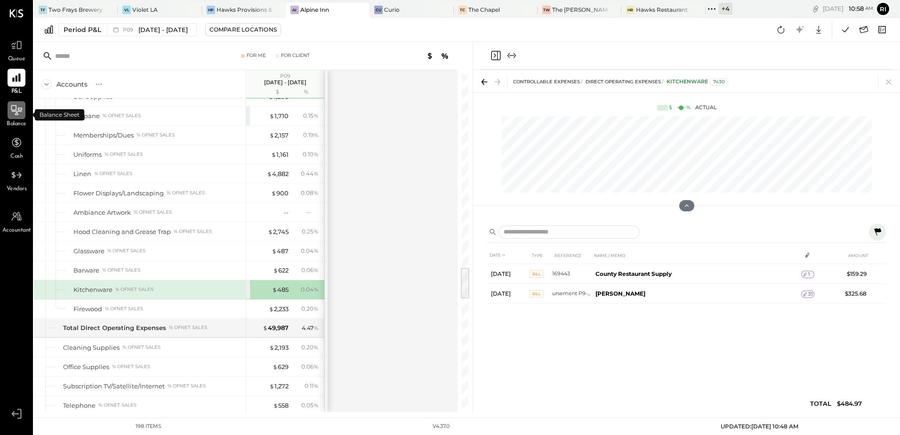
click at [20, 113] on icon at bounding box center [16, 110] width 12 height 12
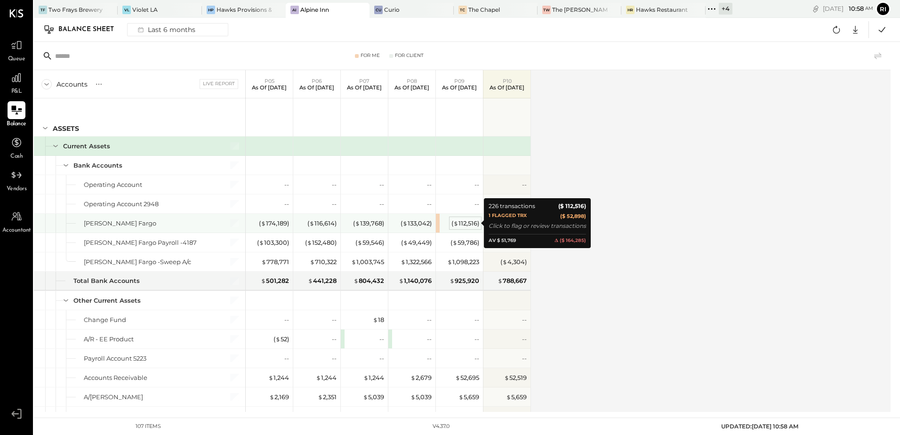
click at [454, 223] on span "$" at bounding box center [455, 223] width 5 height 8
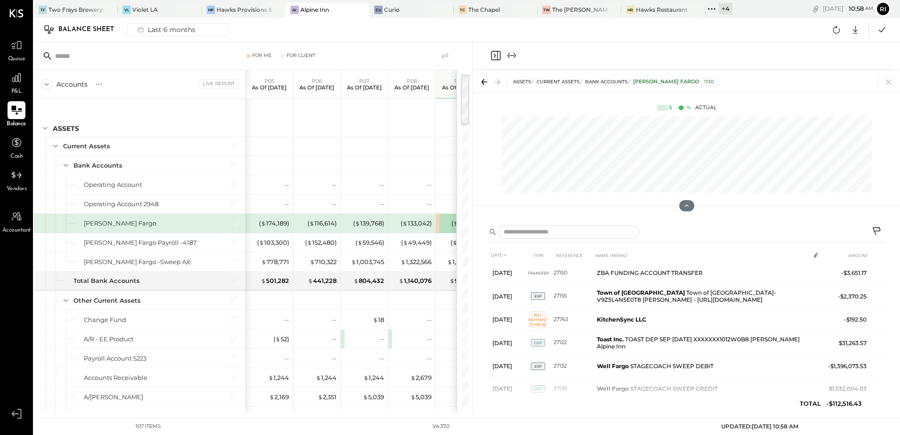
scroll to position [1111, 0]
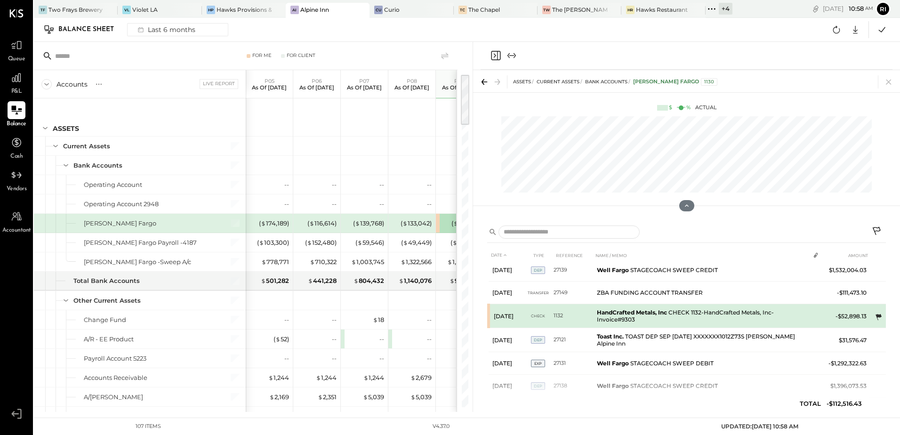
click at [876, 320] on icon at bounding box center [879, 317] width 6 height 6
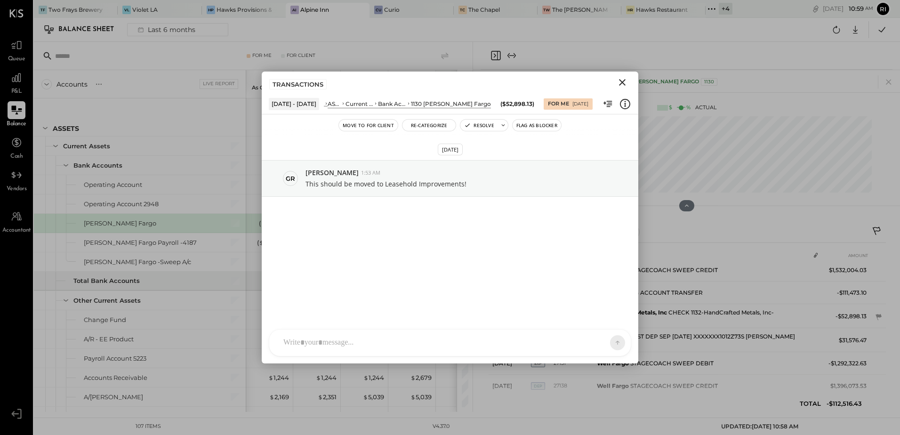
click at [622, 80] on icon "Close" at bounding box center [622, 82] width 11 height 11
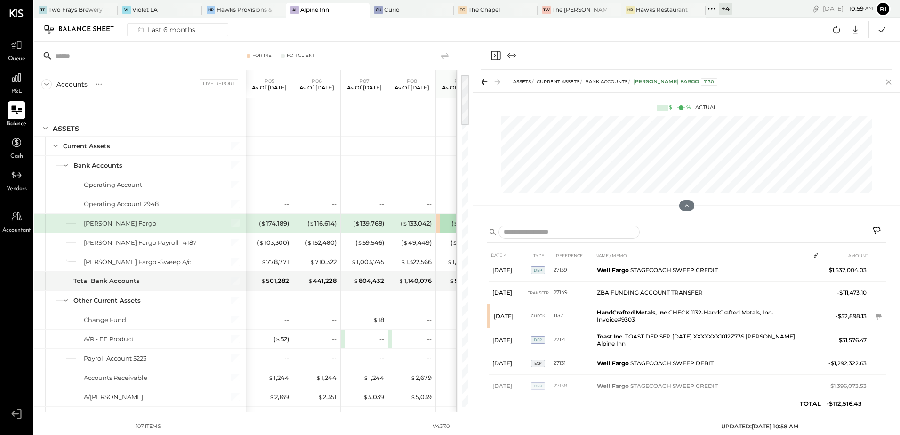
click at [890, 80] on icon at bounding box center [888, 81] width 13 height 13
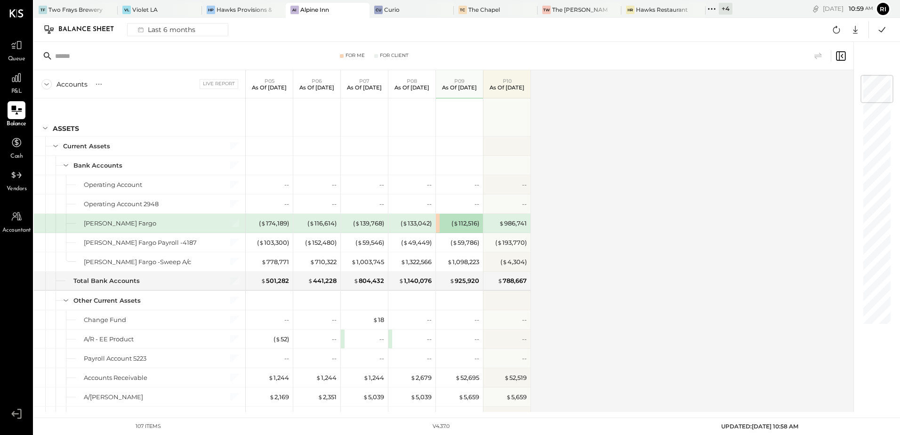
click at [620, 201] on div "Accounts S GL Live Report P05 As of [DATE] P06 As of [DATE] P07 As of [DATE] P0…" at bounding box center [444, 241] width 821 height 342
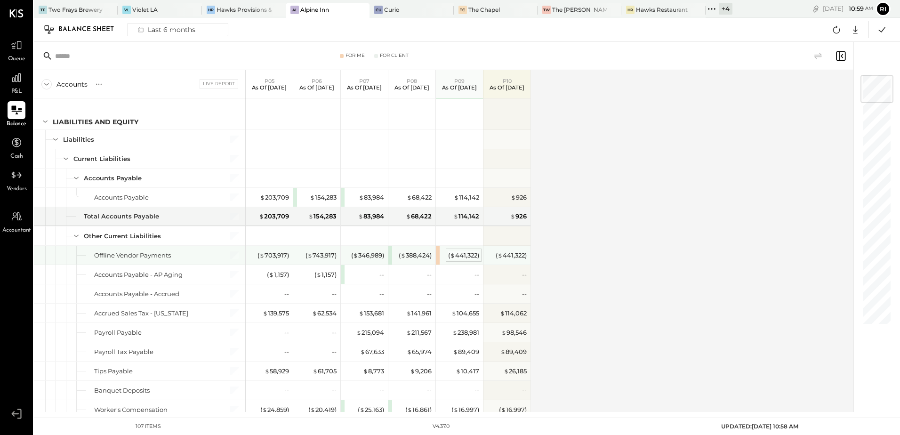
click at [462, 257] on div "( $ 441,322 )" at bounding box center [463, 255] width 31 height 9
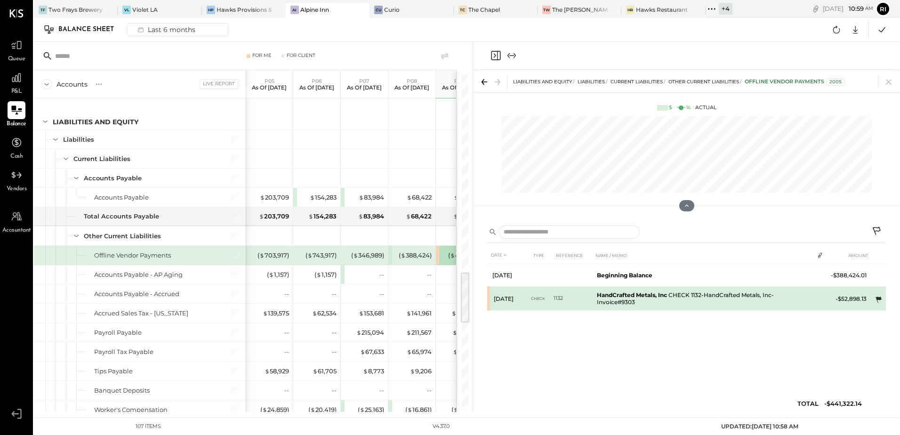
click at [881, 299] on icon at bounding box center [879, 300] width 6 height 6
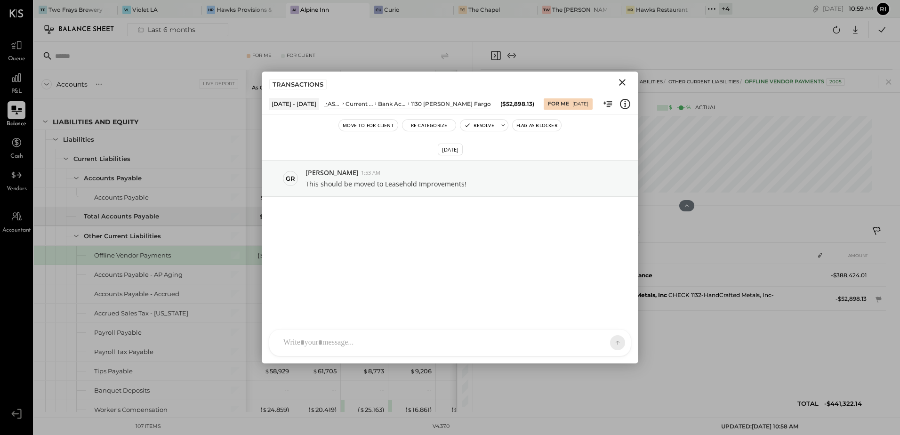
click at [623, 84] on icon "Close" at bounding box center [622, 82] width 11 height 11
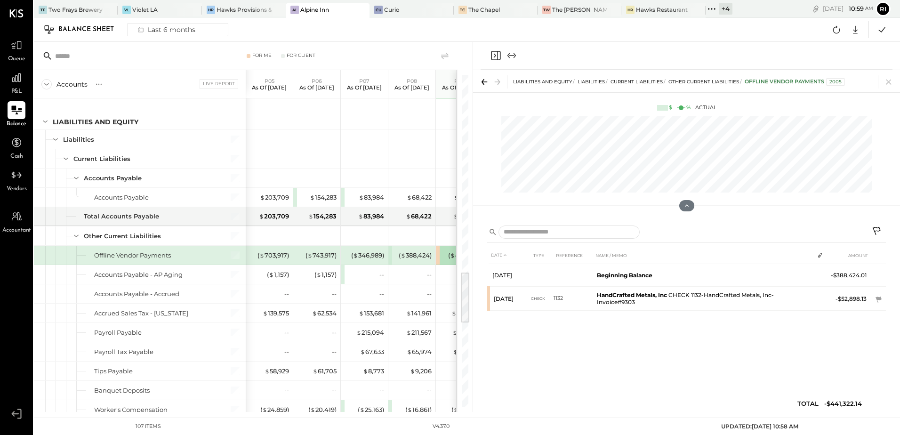
click at [875, 230] on icon at bounding box center [877, 231] width 11 height 11
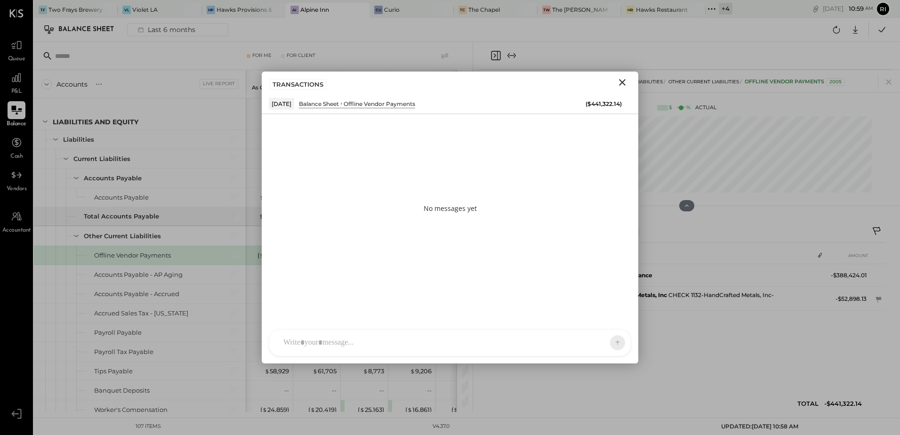
drag, startPoint x: 336, startPoint y: 349, endPoint x: 394, endPoint y: 378, distance: 64.4
click at [336, 349] on div at bounding box center [442, 342] width 326 height 21
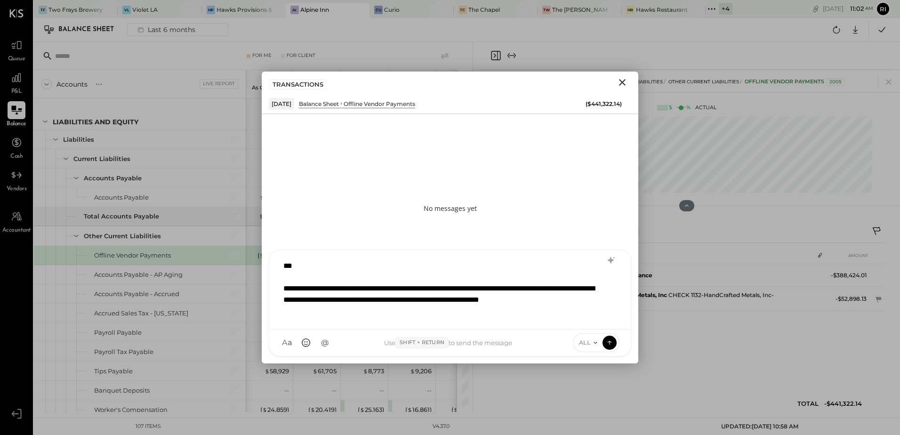
scroll to position [12, 0]
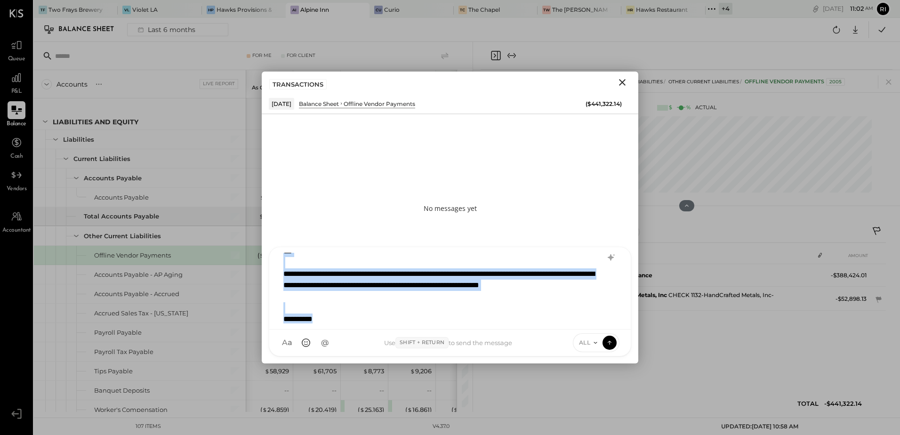
copy div "**********"
click at [318, 299] on div "**********" at bounding box center [437, 285] width 309 height 34
click at [283, 275] on div "**********" at bounding box center [450, 288] width 342 height 71
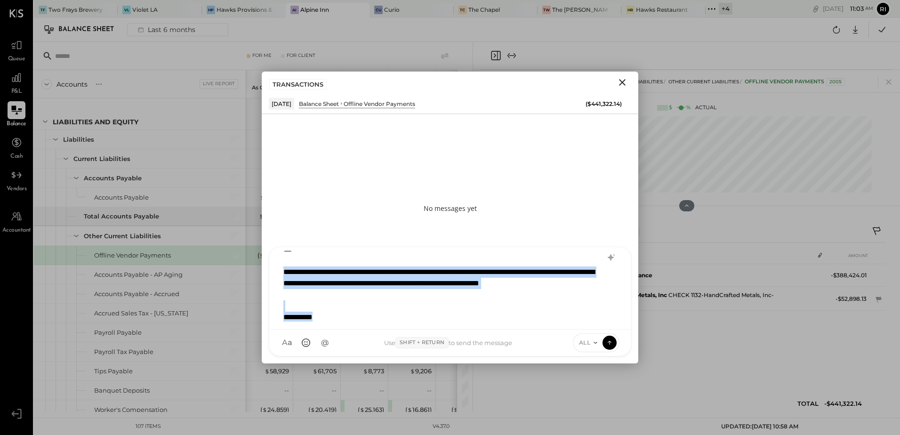
drag, startPoint x: 283, startPoint y: 275, endPoint x: 337, endPoint y: 326, distance: 73.9
click at [337, 326] on div "**********" at bounding box center [450, 288] width 362 height 82
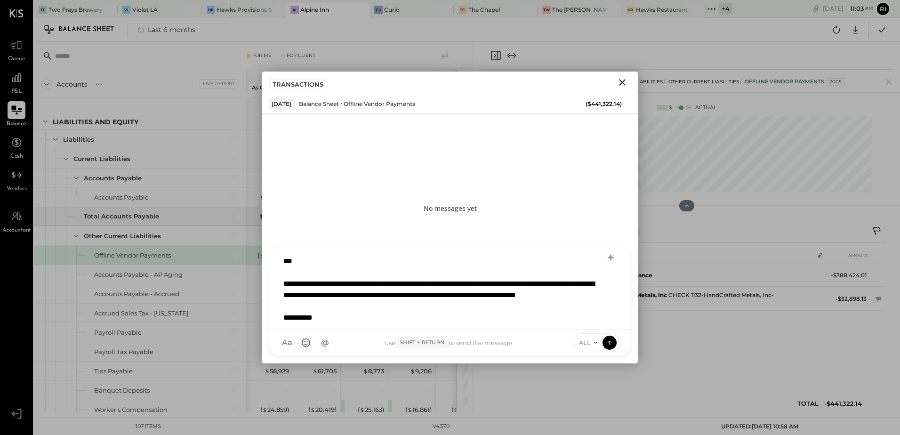
click at [403, 314] on div "**********" at bounding box center [437, 306] width 309 height 57
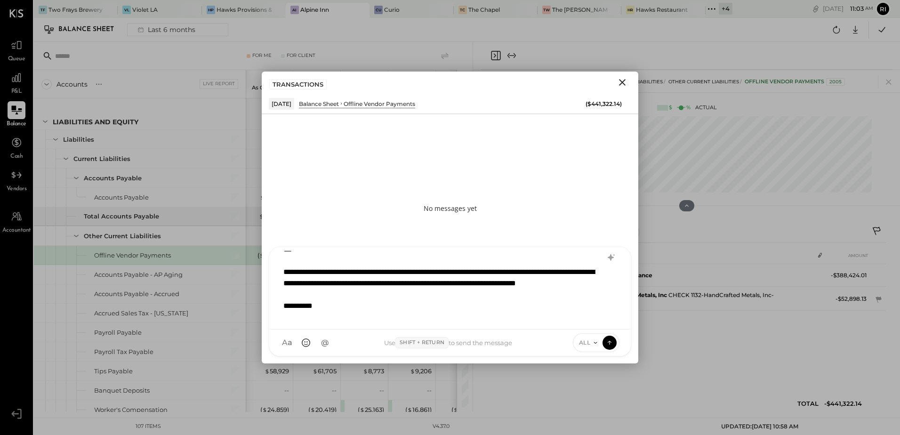
scroll to position [6, 0]
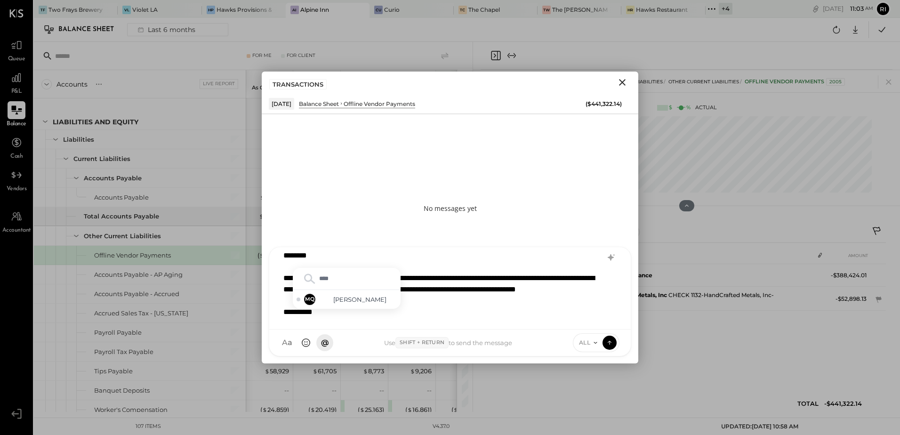
type input "*****"
click at [363, 300] on span "[PERSON_NAME]" at bounding box center [360, 299] width 74 height 9
click at [459, 295] on div "**********" at bounding box center [437, 301] width 309 height 57
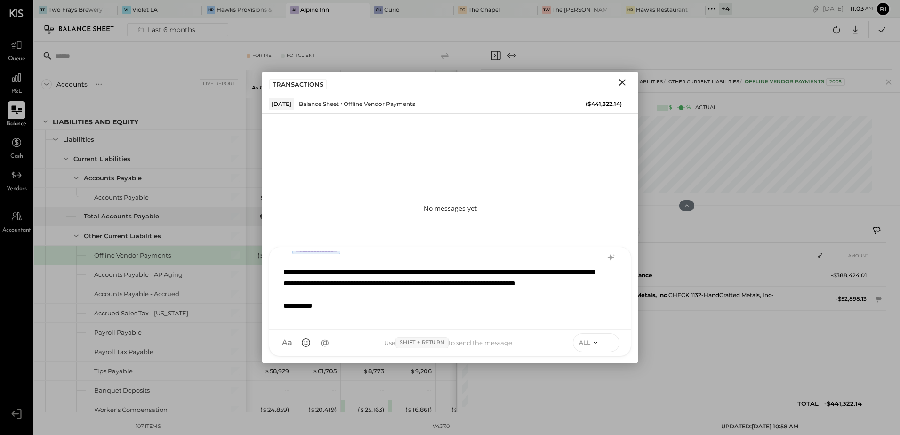
click at [611, 341] on icon at bounding box center [610, 342] width 8 height 9
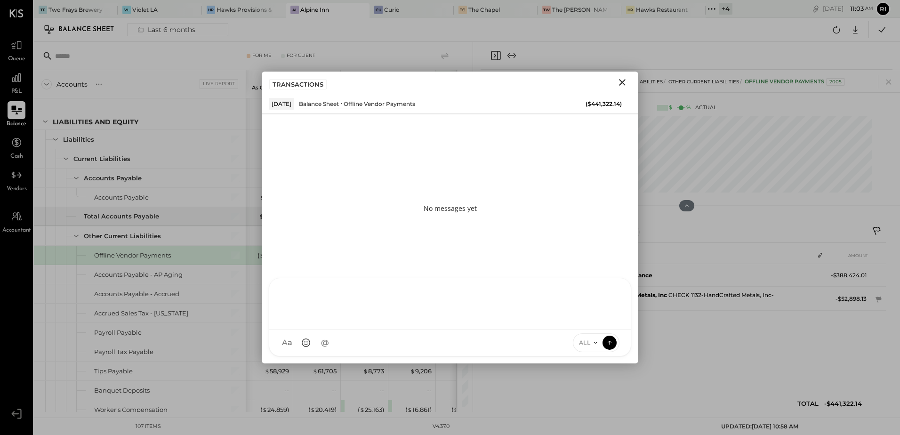
scroll to position [0, 0]
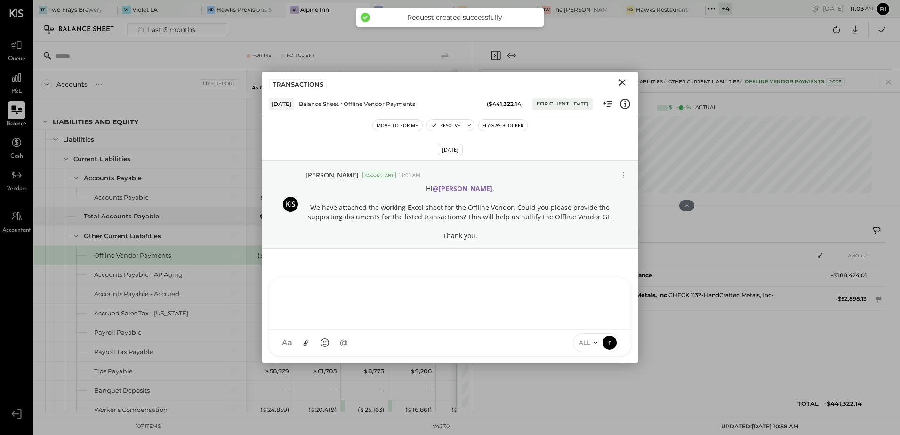
click at [509, 127] on button "Flag as Blocker" at bounding box center [503, 125] width 48 height 11
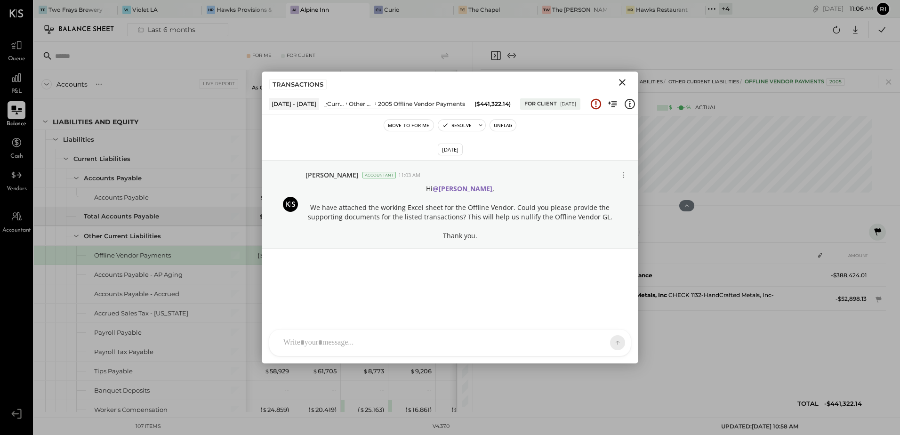
click at [619, 81] on icon "Close" at bounding box center [622, 82] width 11 height 11
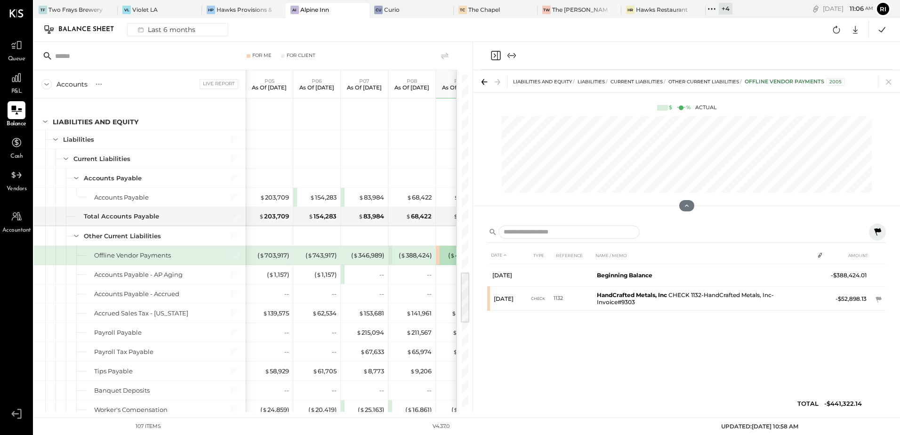
click at [21, 57] on span "Queue" at bounding box center [16, 59] width 17 height 8
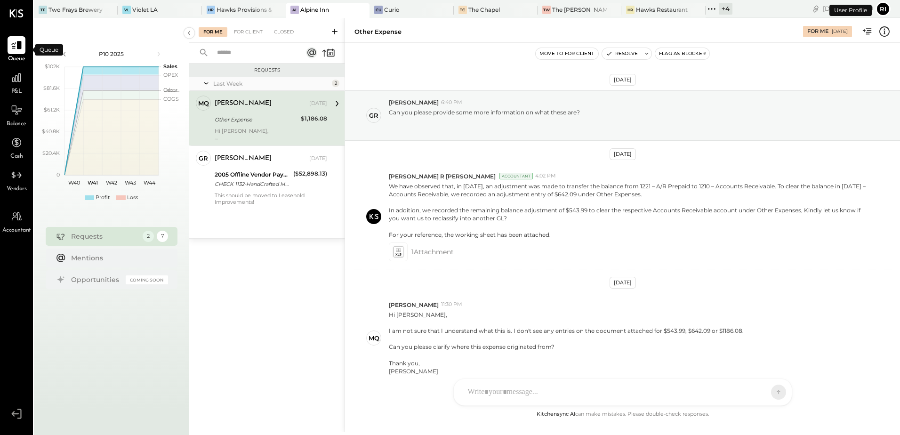
scroll to position [45, 0]
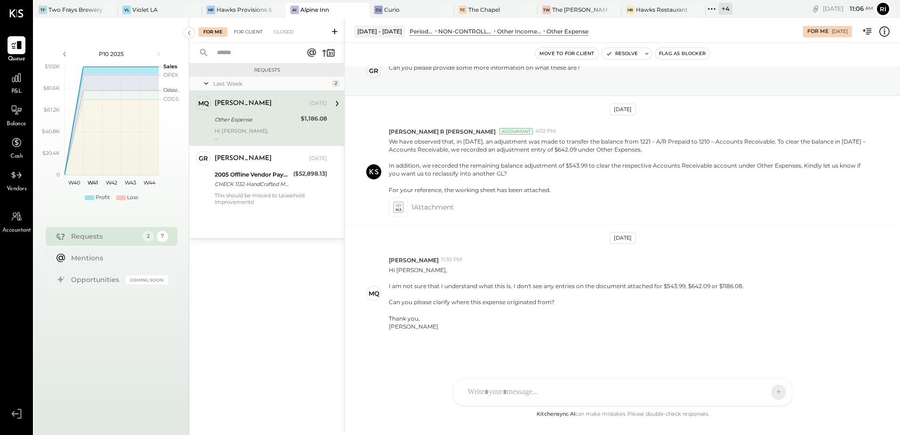
click at [249, 30] on div "For Client" at bounding box center [248, 31] width 38 height 9
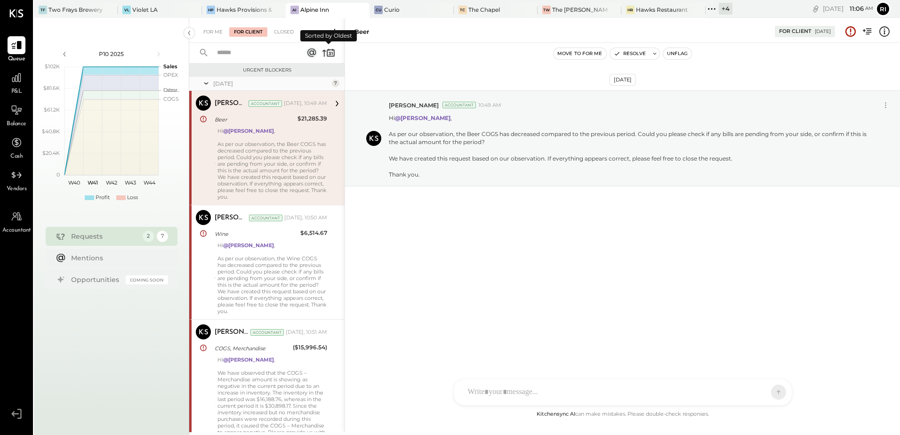
click at [332, 52] on icon at bounding box center [331, 53] width 1 height 3
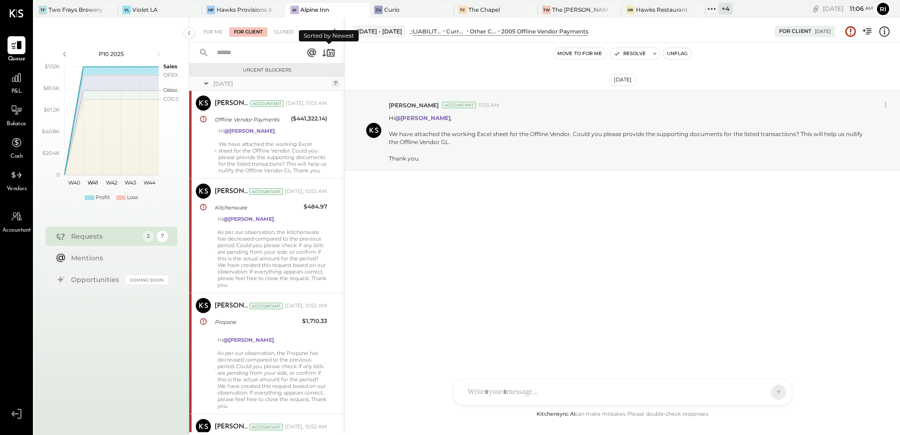
click at [332, 52] on icon at bounding box center [331, 53] width 1 height 3
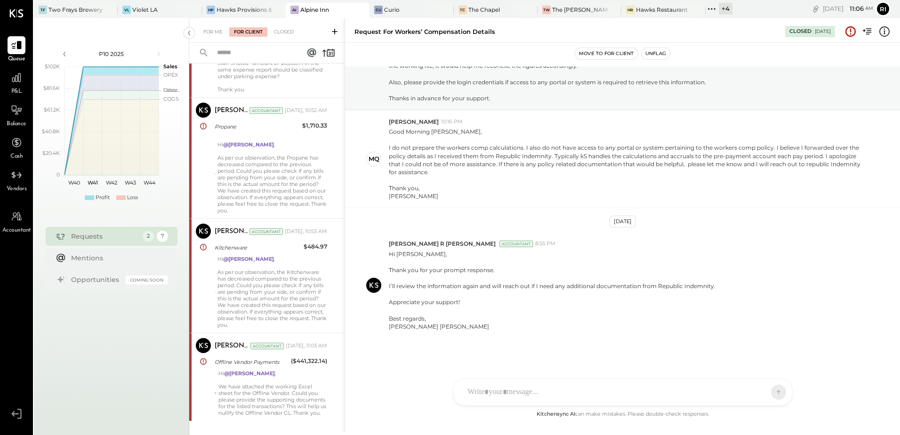
scroll to position [512, 0]
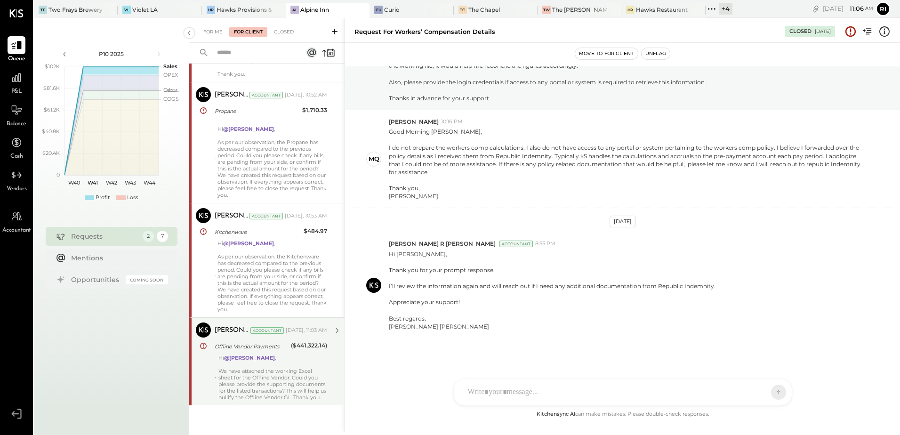
click at [277, 368] on div "We have attached the working Excel sheet for the Offline Vendor. Could you plea…" at bounding box center [272, 384] width 109 height 33
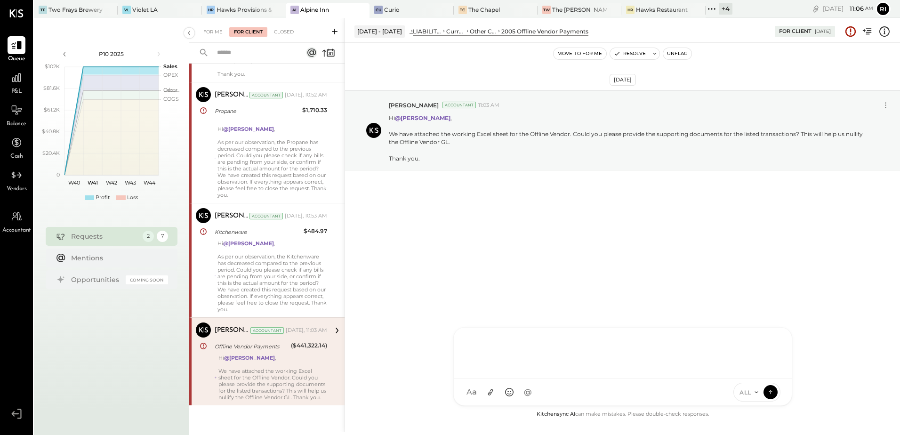
click at [585, 399] on div "NS [PERSON_NAME] B [PERSON_NAME] D [PERSON_NAME] CR [PERSON_NAME] R [PERSON_NAM…" at bounding box center [622, 366] width 339 height 79
click at [487, 392] on icon at bounding box center [490, 393] width 10 height 10
click at [524, 313] on div at bounding box center [622, 317] width 319 height 38
click at [772, 394] on icon at bounding box center [771, 391] width 8 height 9
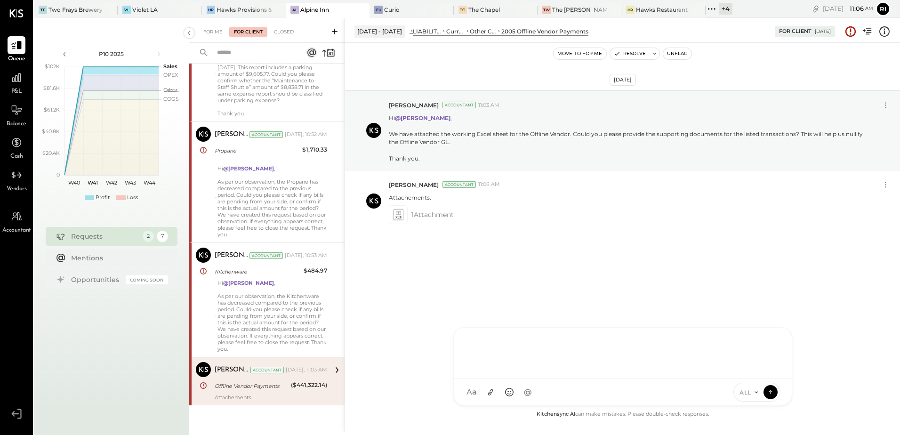
scroll to position [466, 0]
click at [886, 186] on icon at bounding box center [886, 185] width 10 height 10
click at [849, 198] on button "Edit Message" at bounding box center [861, 201] width 64 height 16
click at [457, 195] on div "**********" at bounding box center [558, 203] width 319 height 38
click at [702, 244] on button "SAVE" at bounding box center [705, 242] width 21 height 9
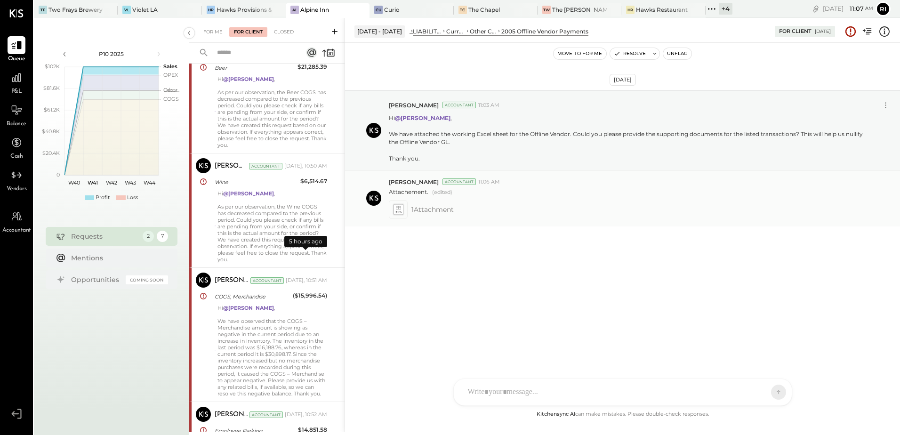
scroll to position [0, 0]
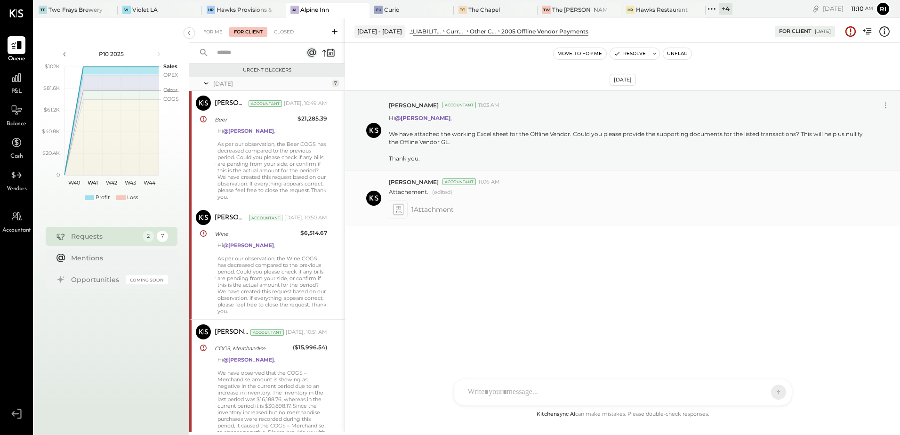
click at [15, 88] on div "P&L" at bounding box center [17, 82] width 18 height 27
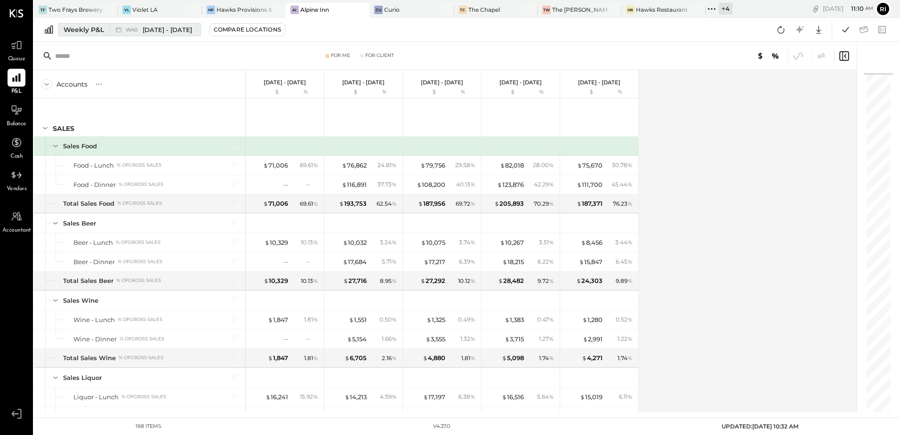
click at [153, 29] on span "[DATE] - [DATE]" at bounding box center [167, 29] width 49 height 9
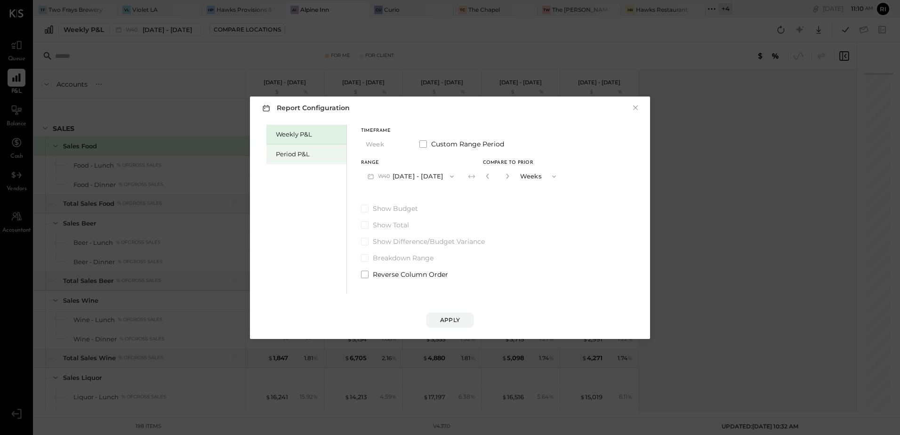
click at [287, 157] on div "Period P&L" at bounding box center [309, 154] width 66 height 9
click at [410, 175] on button "P10 [DATE] - [DATE]" at bounding box center [409, 176] width 97 height 17
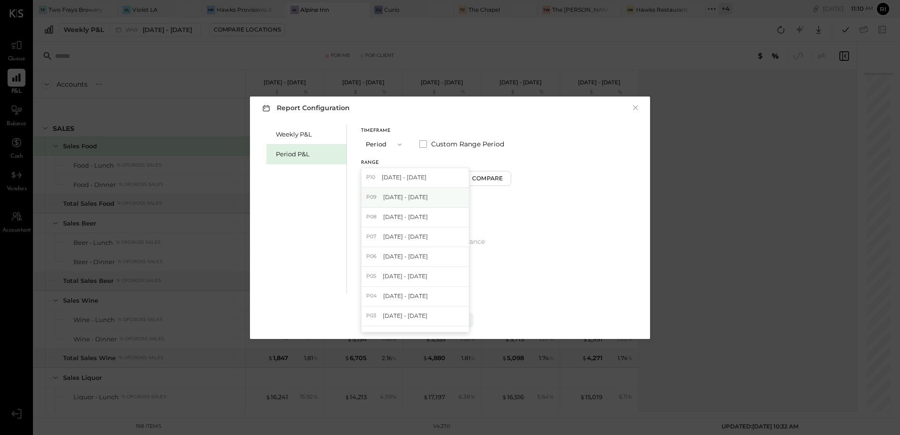
click at [413, 193] on div "P09 [DATE] - [DATE]" at bounding box center [415, 198] width 107 height 20
click at [483, 181] on div "Compare" at bounding box center [489, 178] width 31 height 8
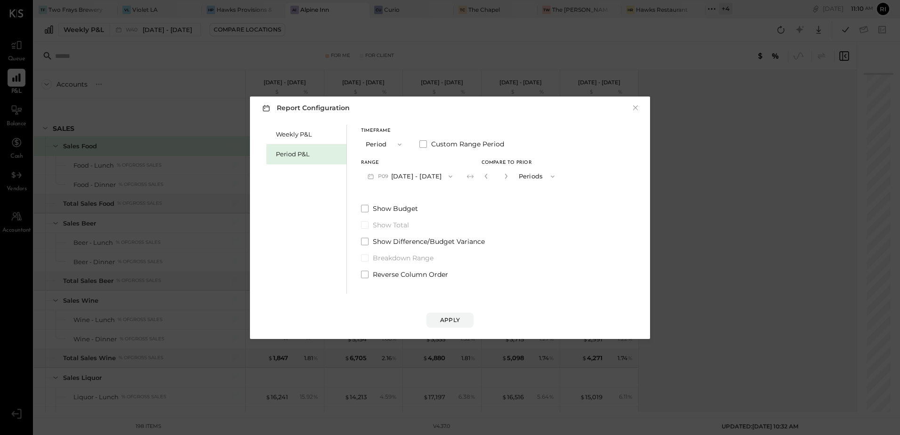
click at [482, 182] on div "*" at bounding box center [496, 176] width 29 height 17
click at [485, 177] on icon "button" at bounding box center [486, 176] width 2 height 5
click at [448, 321] on div "Apply" at bounding box center [450, 320] width 20 height 8
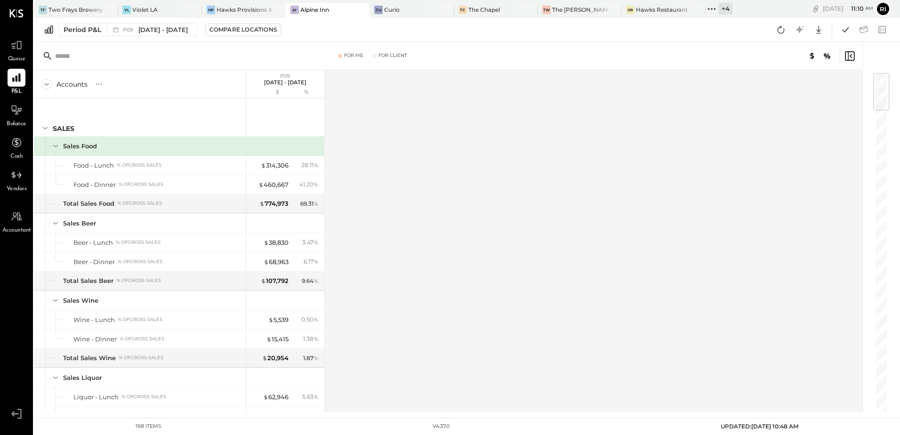
click at [490, 185] on div "Accounts S % GL P09 [DATE] - [DATE] $ % SALES Sales Food Food - Lunch % of GROS…" at bounding box center [449, 241] width 830 height 342
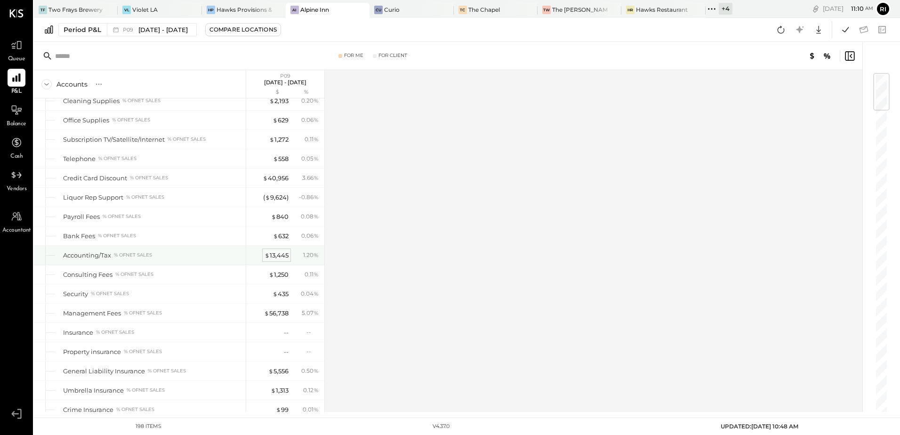
click at [276, 254] on div "$ 13,445" at bounding box center [277, 255] width 24 height 9
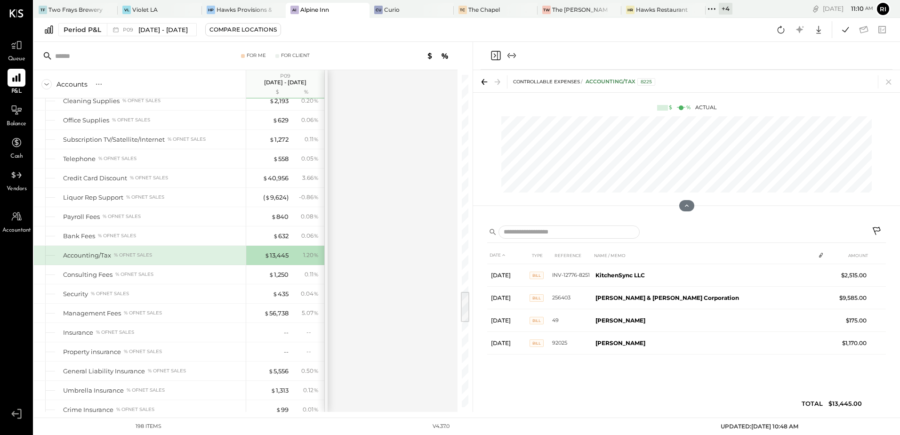
click at [874, 227] on button at bounding box center [877, 232] width 17 height 17
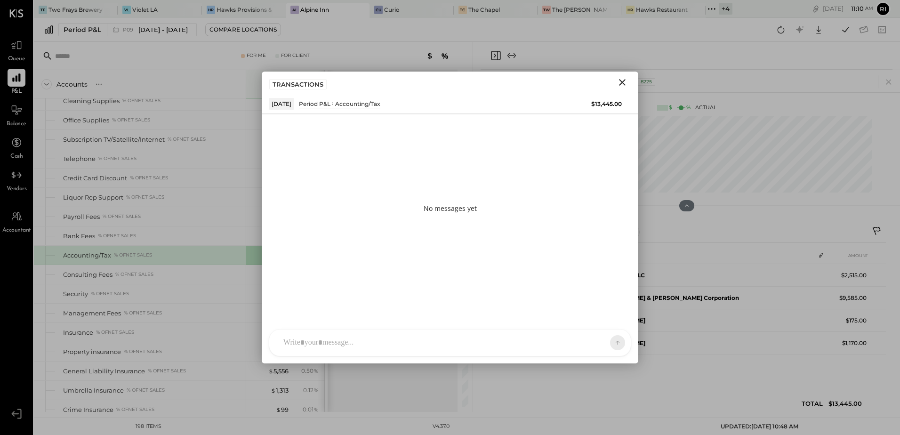
drag, startPoint x: 331, startPoint y: 359, endPoint x: 330, endPoint y: 346, distance: 13.7
click at [330, 358] on div "NS [PERSON_NAME] B [PERSON_NAME] D [PERSON_NAME] CR [PERSON_NAME] R [PERSON_NAM…" at bounding box center [450, 342] width 377 height 41
click at [330, 322] on div at bounding box center [450, 303] width 343 height 38
paste div
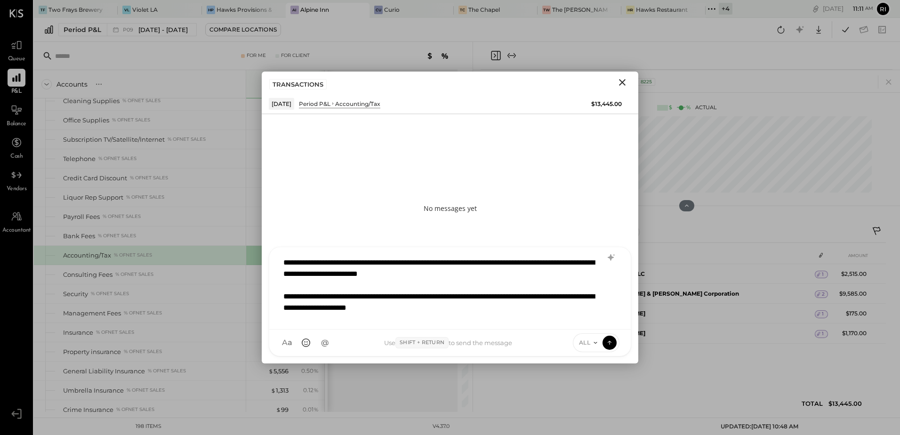
scroll to position [40, 0]
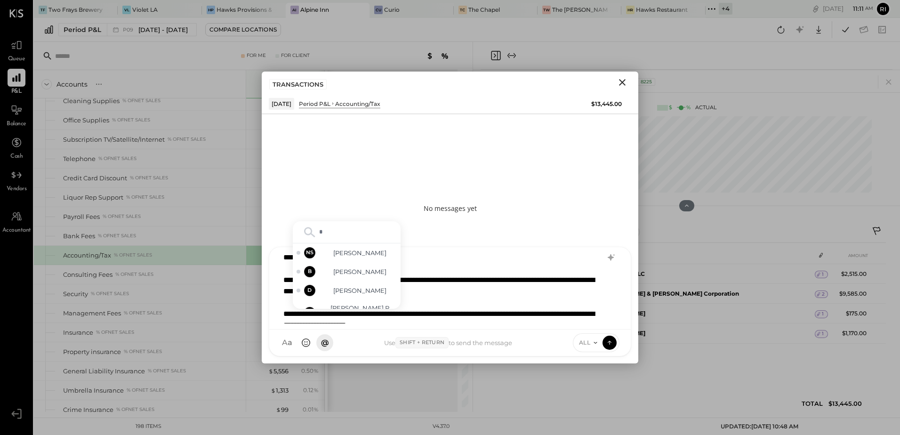
type input "**"
click at [361, 278] on span "[PERSON_NAME]" at bounding box center [360, 280] width 74 height 9
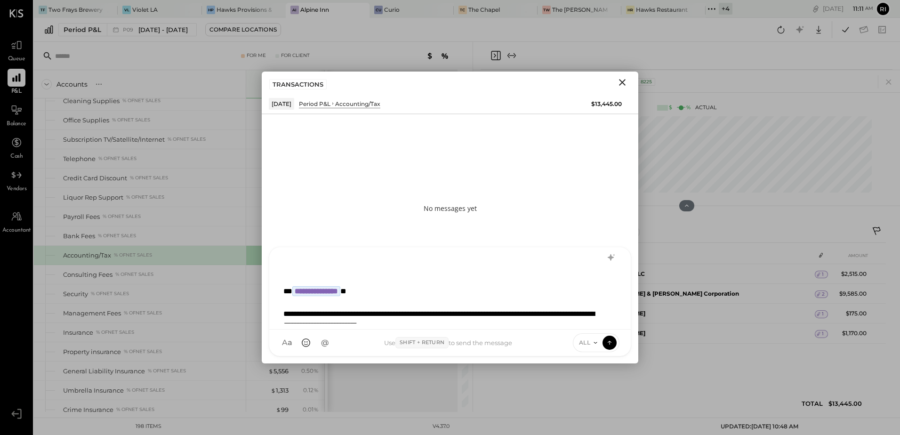
scroll to position [68, 0]
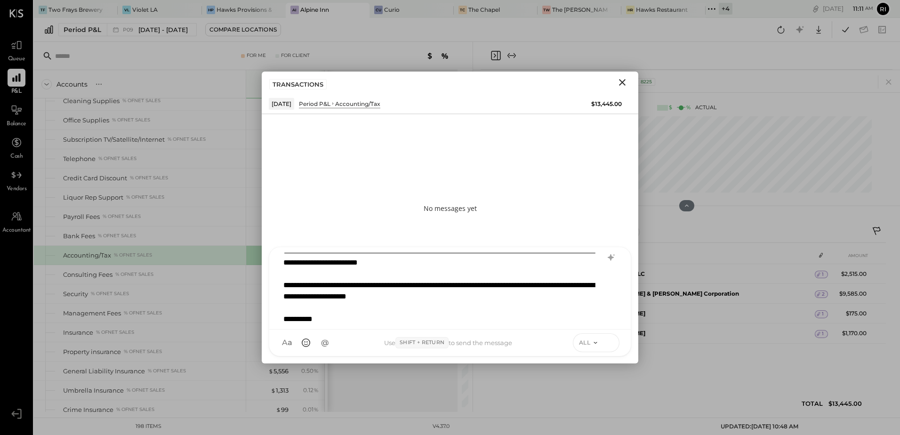
click at [608, 345] on icon at bounding box center [610, 342] width 8 height 9
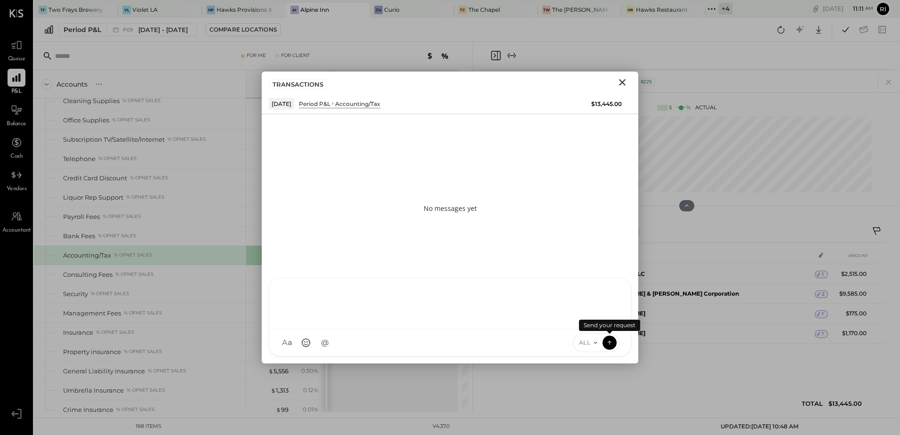
scroll to position [4, 0]
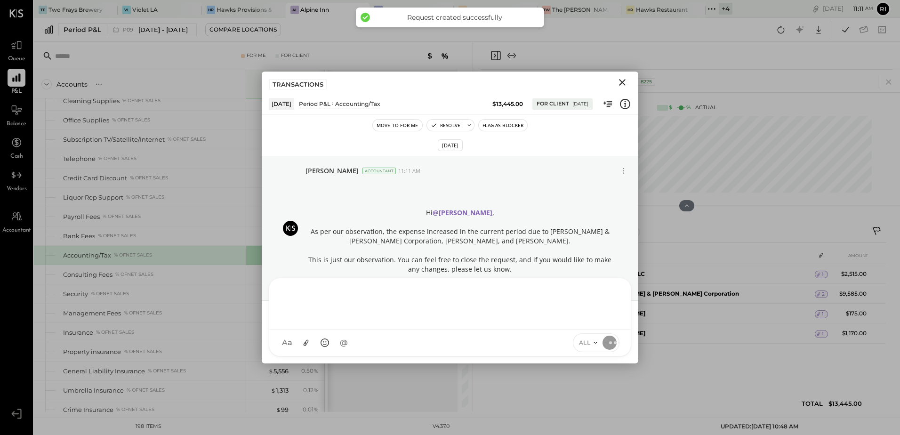
click at [506, 125] on button "Flag as Blocker" at bounding box center [503, 125] width 48 height 11
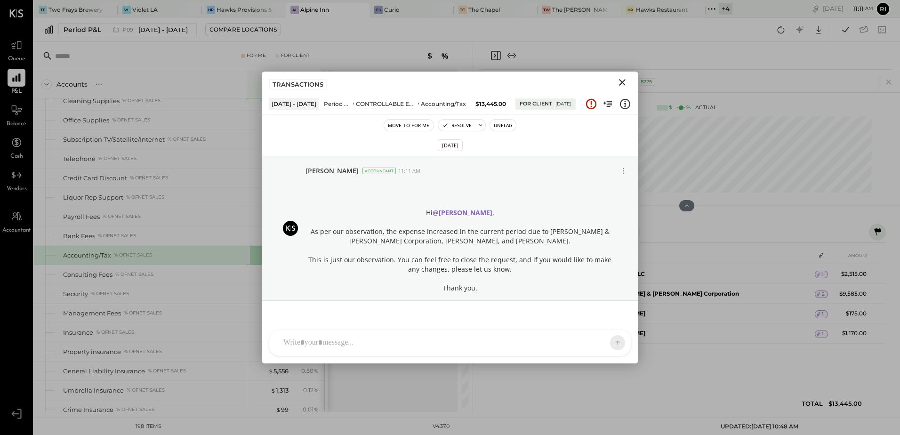
click at [617, 81] on icon "Close" at bounding box center [622, 82] width 11 height 11
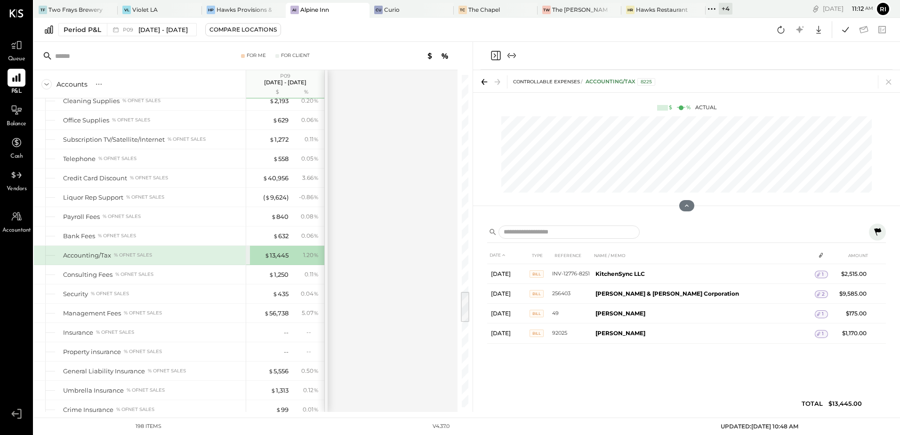
click at [880, 227] on icon at bounding box center [877, 231] width 11 height 11
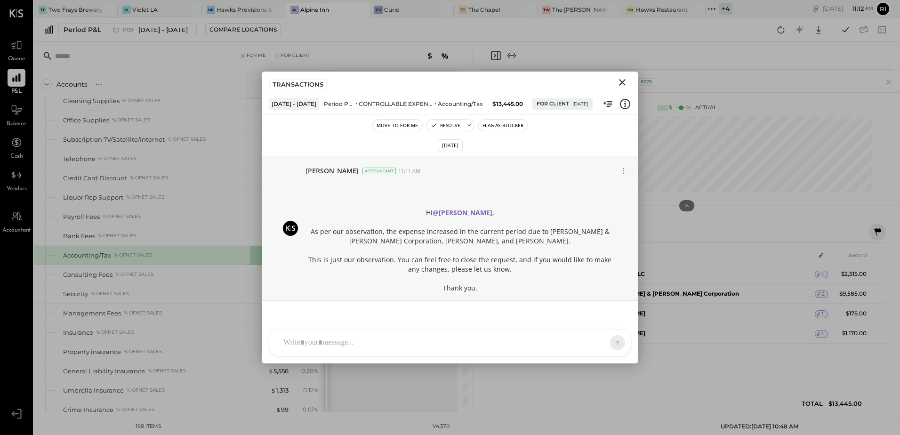
click at [495, 125] on button "Flag as Blocker" at bounding box center [503, 125] width 48 height 11
click at [624, 82] on icon "Close" at bounding box center [622, 82] width 11 height 11
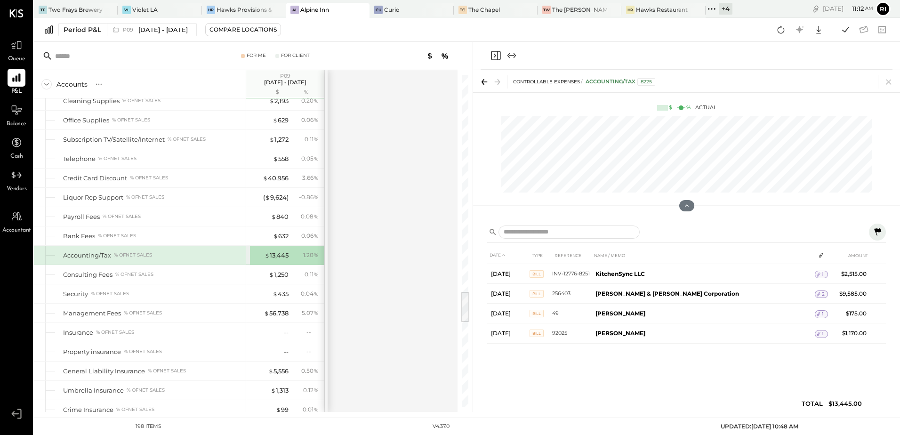
click at [387, 259] on div "Accounts S % GL P09 [DATE] - [DATE] $ % SALES Sales Food Food - Lunch % of GROS…" at bounding box center [246, 241] width 425 height 342
click at [357, 229] on div "Accounts S % GL P09 [DATE] - [DATE] $ % SALES Sales Food Food - Lunch % of GROS…" at bounding box center [246, 241] width 425 height 342
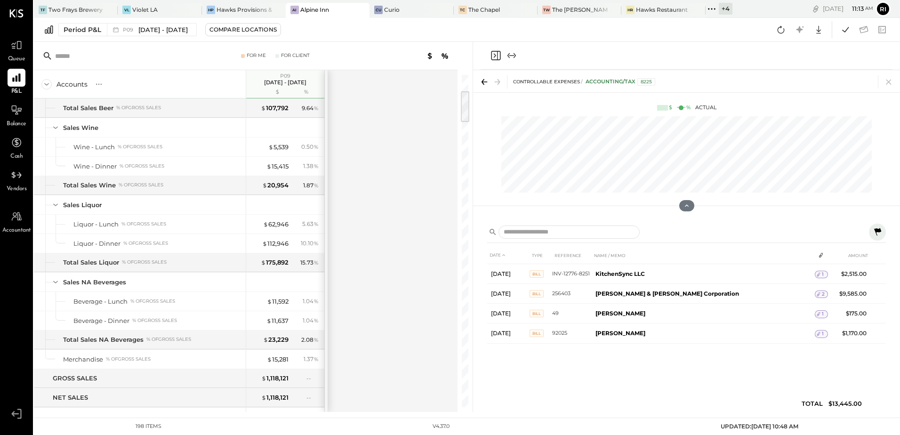
scroll to position [0, 0]
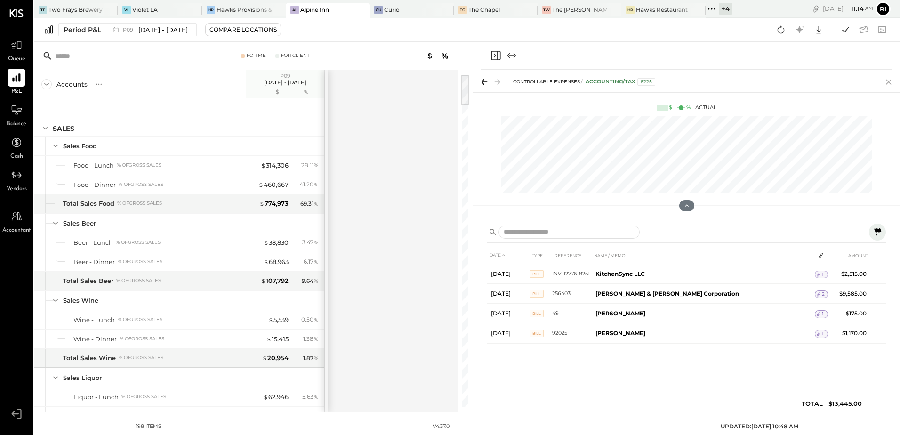
click at [888, 84] on icon at bounding box center [888, 81] width 13 height 13
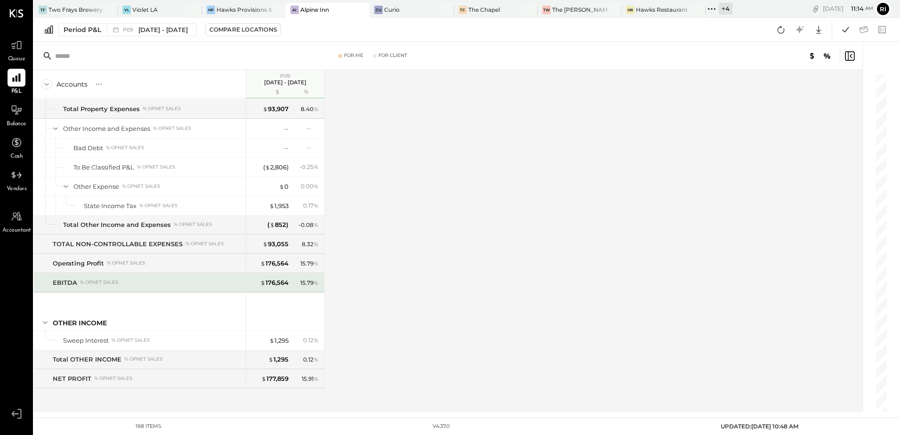
scroll to position [3077, 0]
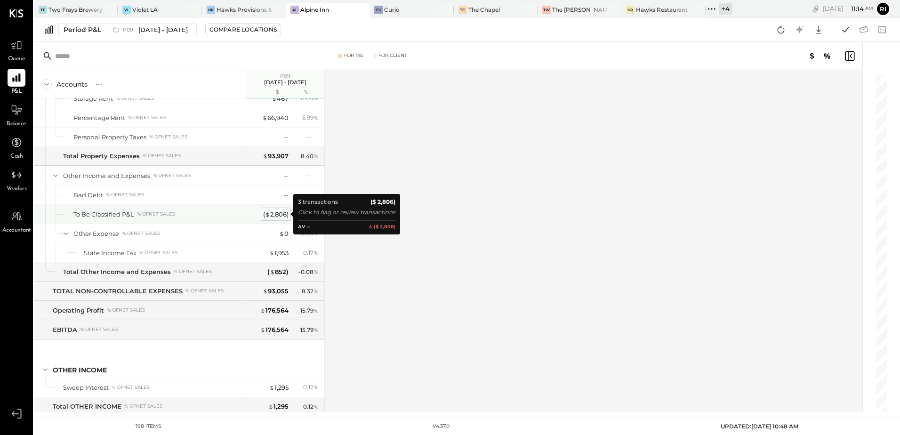
click at [281, 215] on div "( $ 2,806 )" at bounding box center [275, 214] width 25 height 9
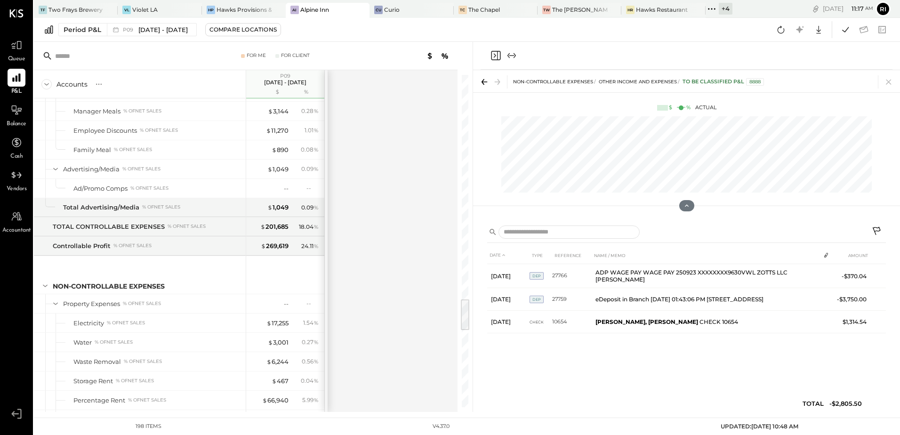
scroll to position [2323, 0]
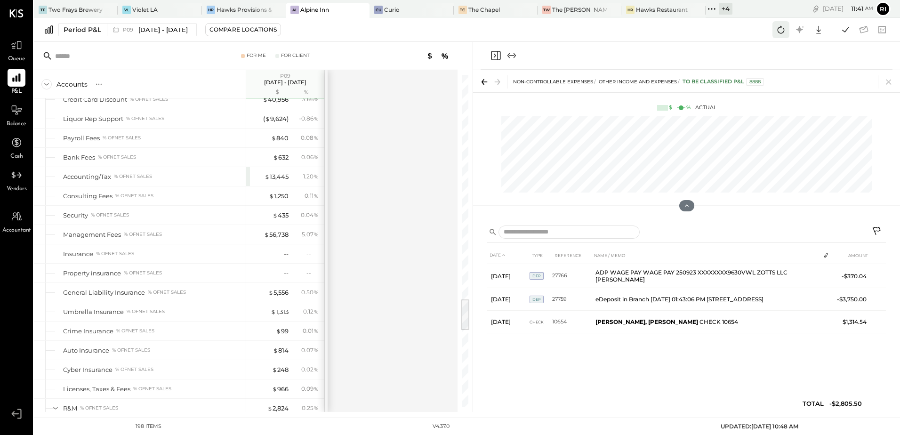
click at [779, 33] on icon at bounding box center [781, 30] width 12 height 12
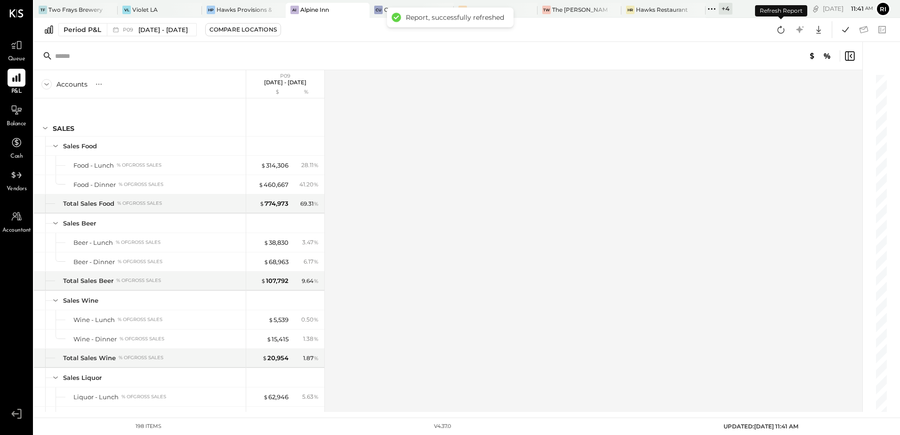
scroll to position [3026, 0]
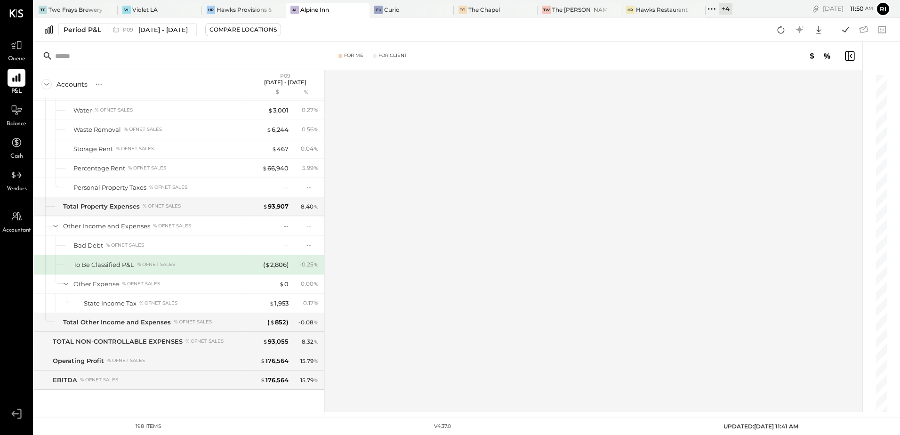
scroll to position [3124, 0]
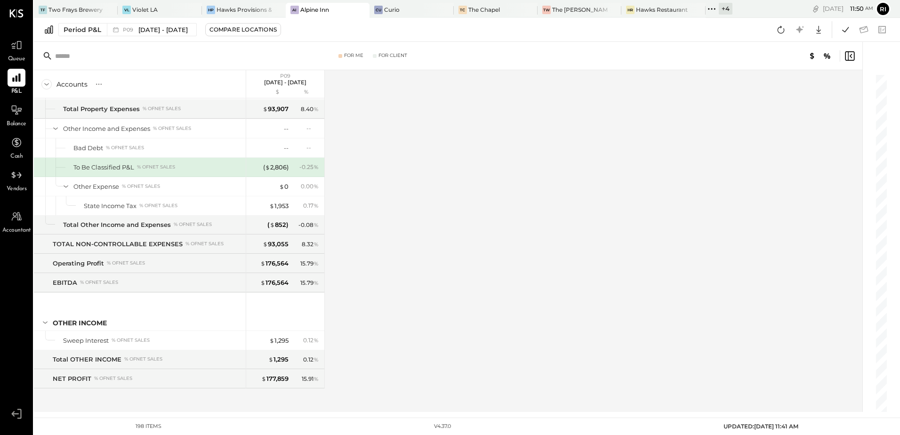
click at [772, 34] on div "Period P&L P09 [DATE] - [DATE] Compare Locations Google Sheets Excel" at bounding box center [467, 30] width 866 height 24
click at [776, 31] on icon at bounding box center [781, 30] width 12 height 12
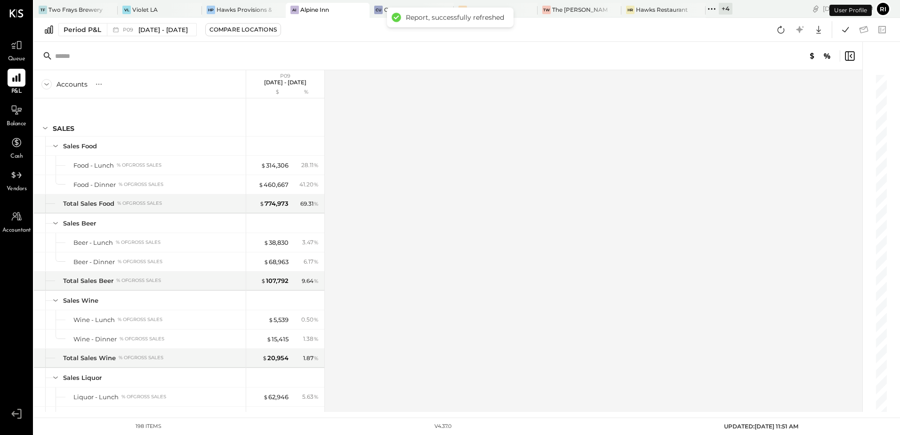
scroll to position [3026, 0]
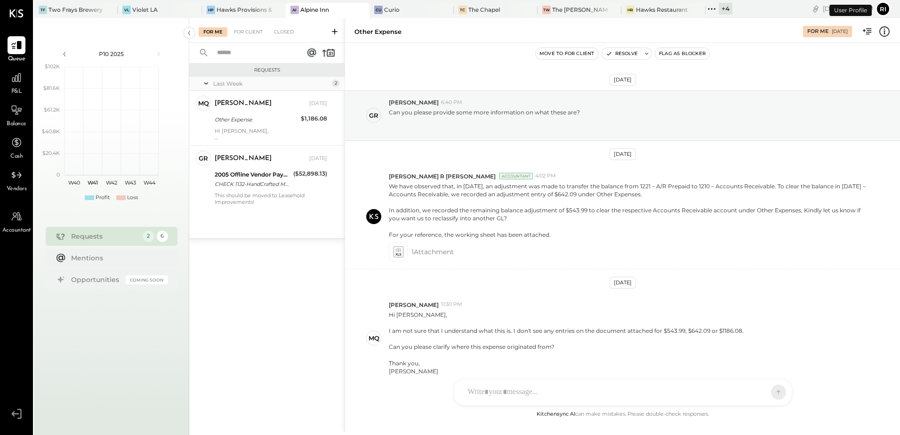
scroll to position [45, 0]
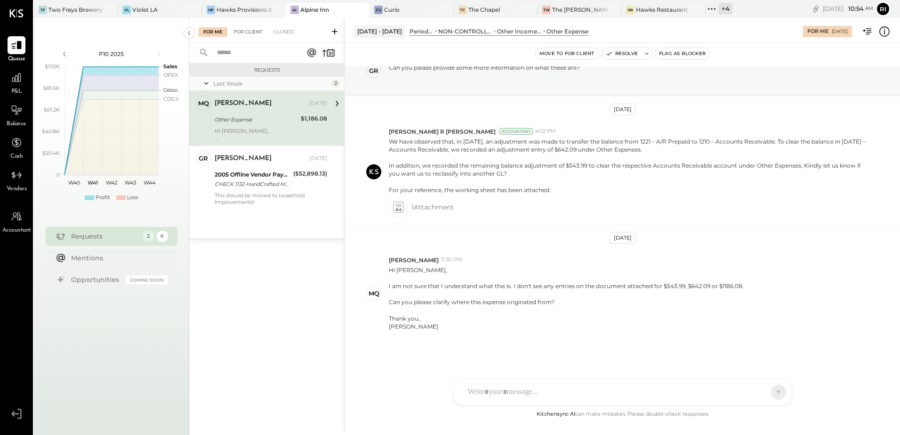
click at [249, 34] on div "For Client" at bounding box center [248, 31] width 38 height 9
